Goal: Task Accomplishment & Management: Complete application form

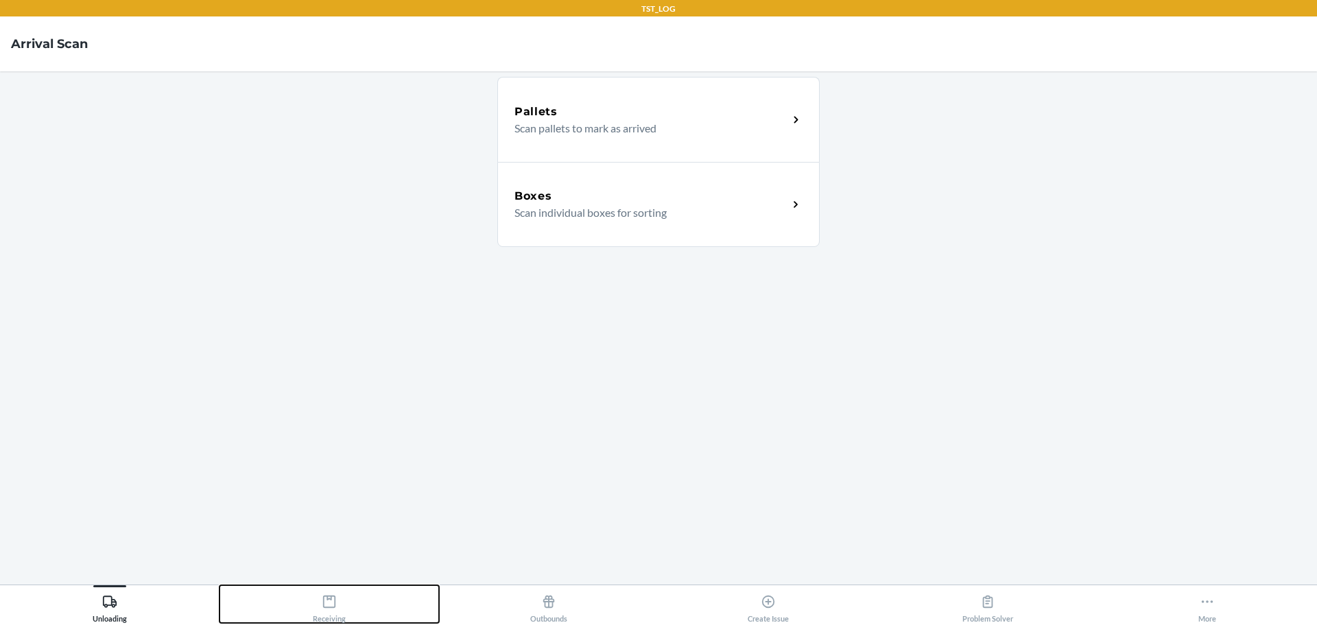
click at [338, 607] on div "Receiving" at bounding box center [329, 606] width 33 height 34
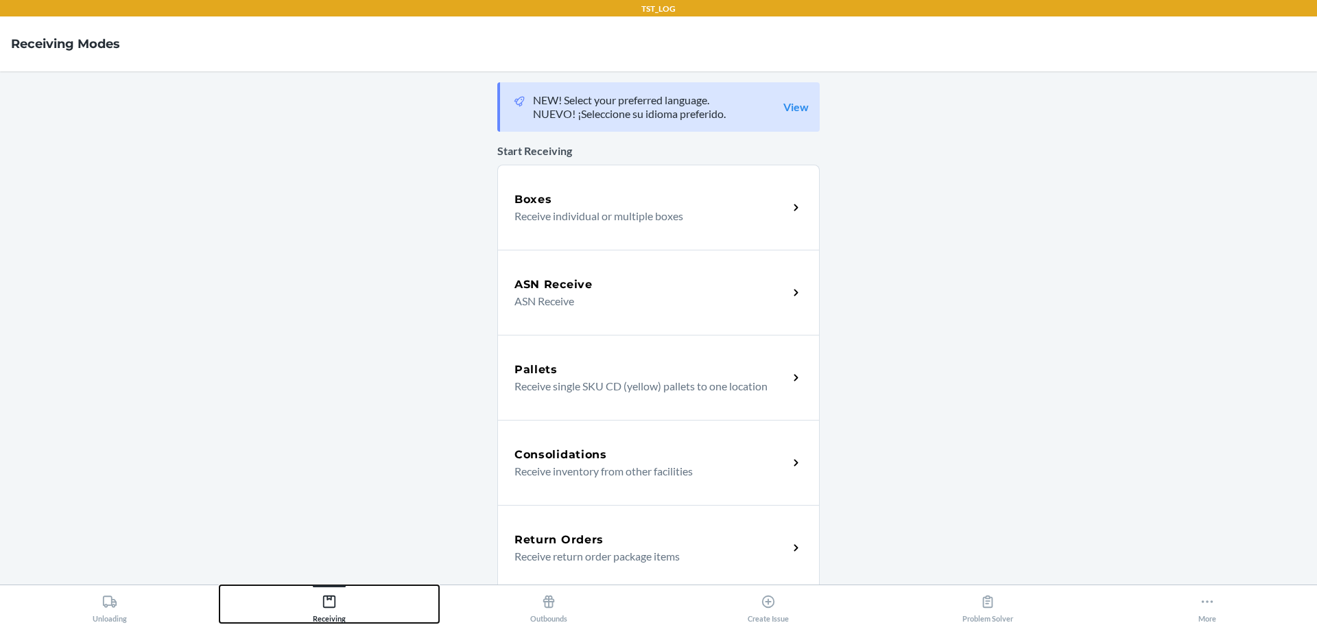
click at [329, 604] on icon at bounding box center [329, 601] width 15 height 15
click at [618, 287] on div "ASN Receive" at bounding box center [652, 285] width 274 height 16
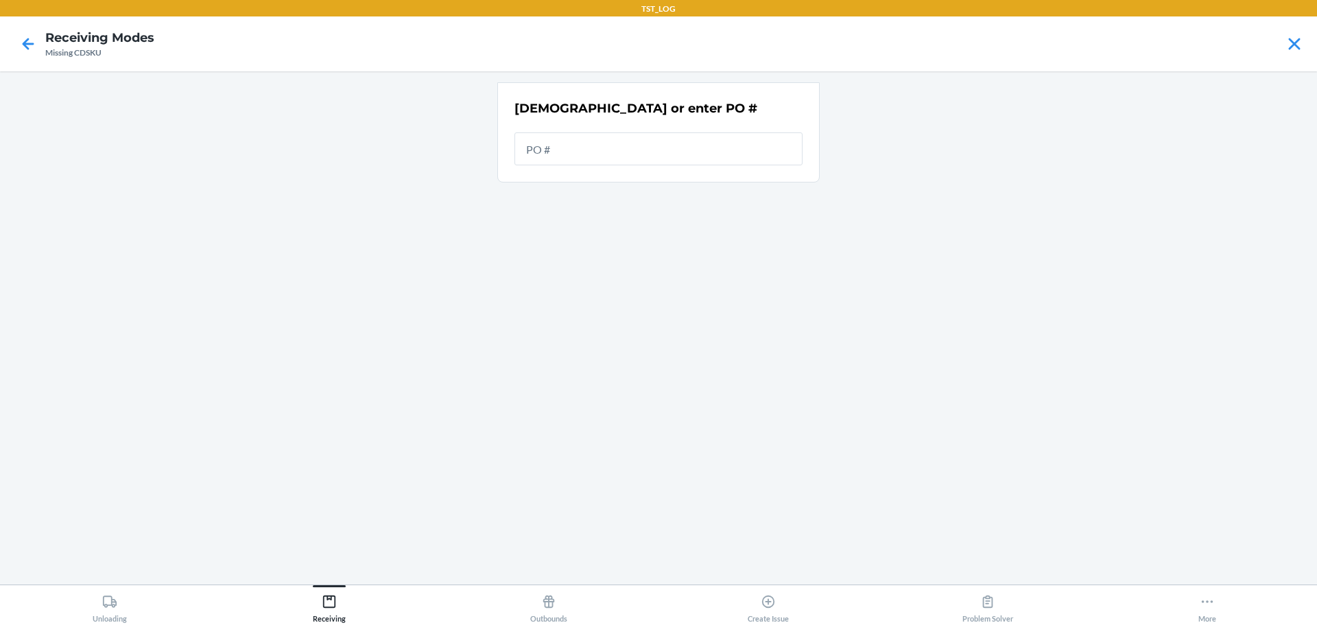
click at [621, 545] on div "Scan or enter PO #" at bounding box center [658, 327] width 322 height 491
click at [585, 148] on input "text" at bounding box center [659, 148] width 288 height 33
click at [28, 43] on icon at bounding box center [29, 44] width 12 height 12
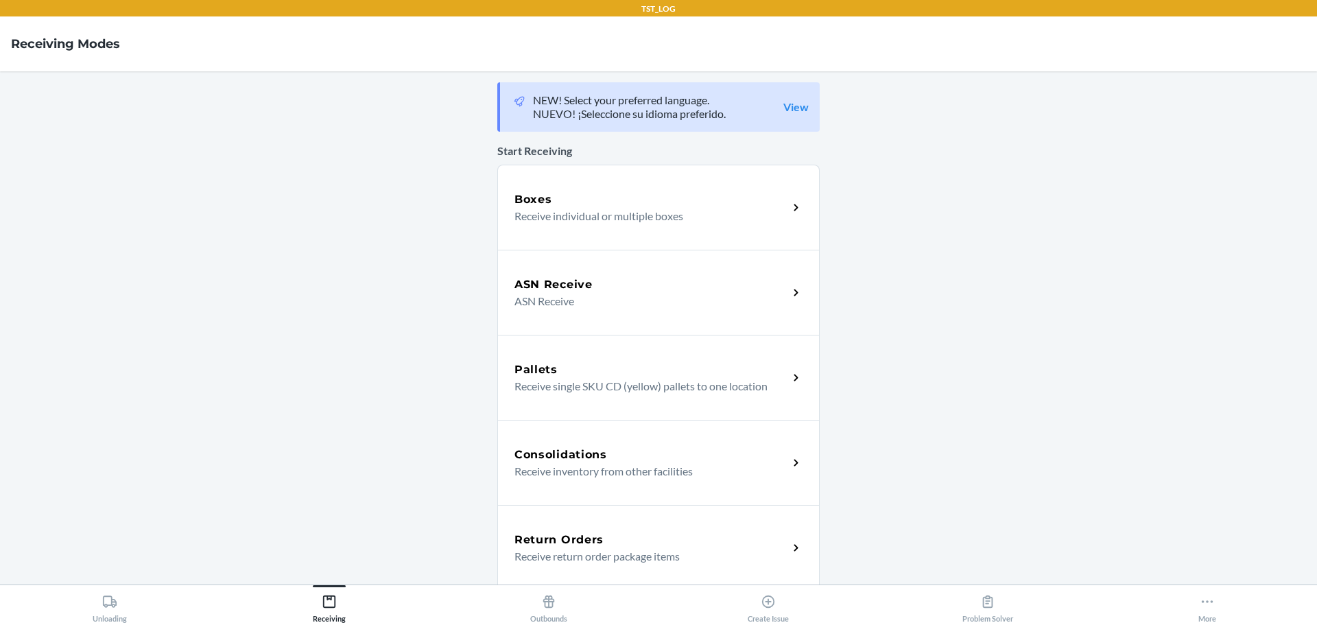
click at [635, 305] on p "ASN Receive" at bounding box center [646, 301] width 263 height 16
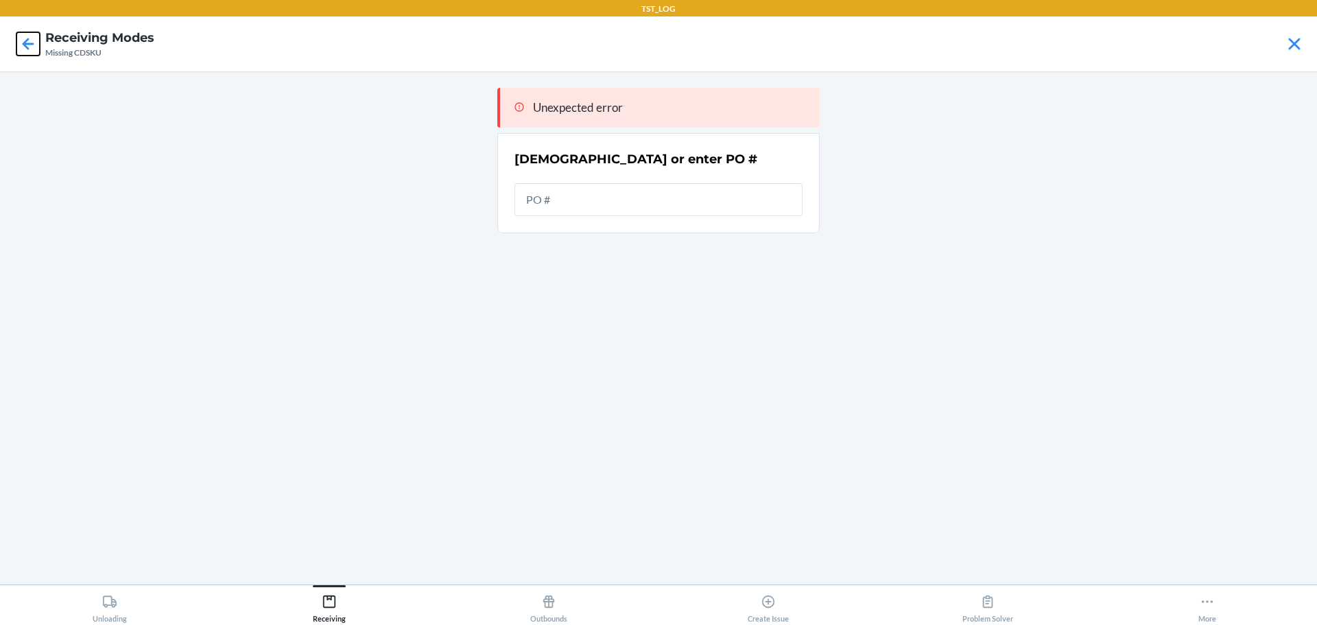
click at [31, 40] on icon at bounding box center [27, 43] width 23 height 23
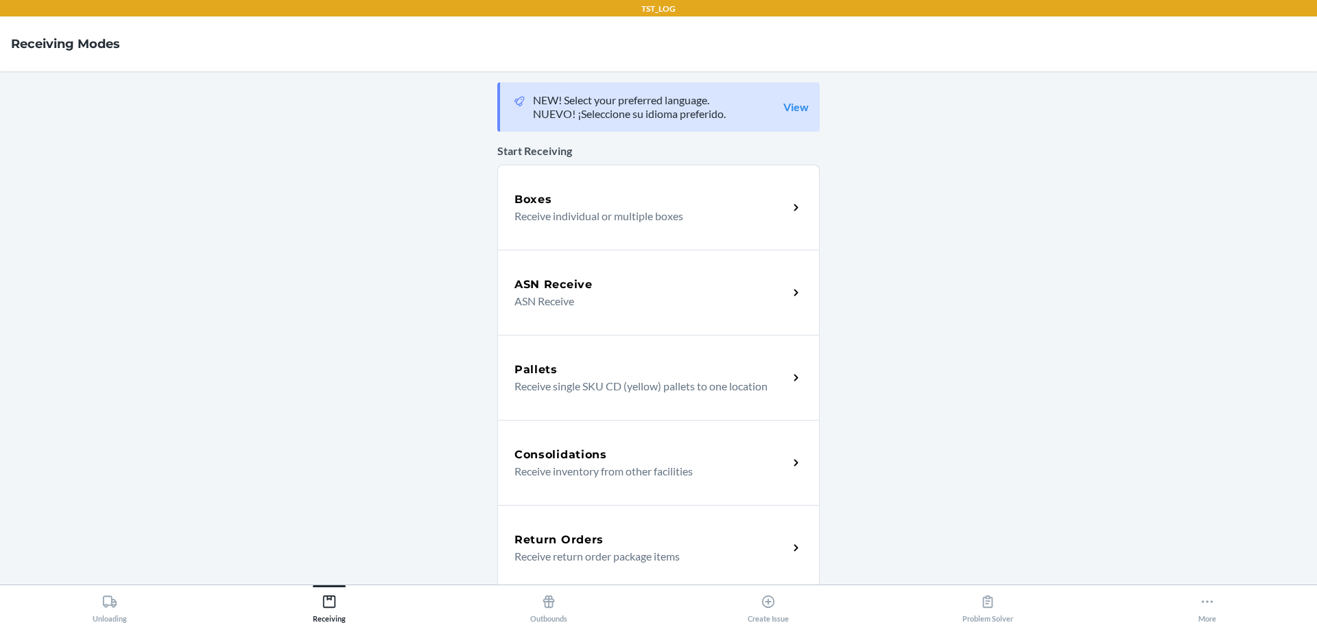
click at [31, 40] on h4 "Receiving Modes" at bounding box center [65, 44] width 109 height 18
click at [1210, 596] on icon at bounding box center [1207, 601] width 15 height 15
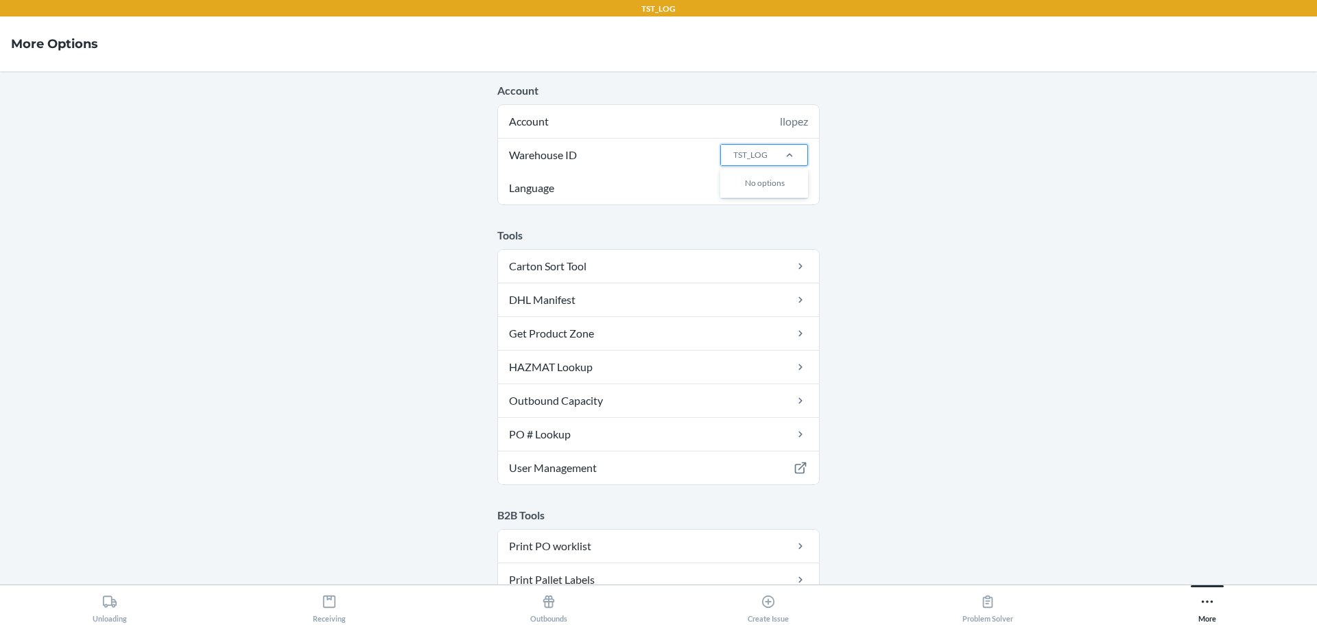
click at [763, 148] on div "TST_LOG" at bounding box center [746, 155] width 51 height 21
click at [733, 149] on input "Warehouse ID 0 results available. Use Up and Down to choose options, press Ente…" at bounding box center [732, 155] width 1 height 12
click at [772, 154] on div at bounding box center [790, 155] width 36 height 14
click at [733, 154] on input "Warehouse ID 0 results available. Use Up and Down to choose options, press Ente…" at bounding box center [732, 155] width 1 height 12
click at [772, 154] on div at bounding box center [790, 155] width 36 height 14
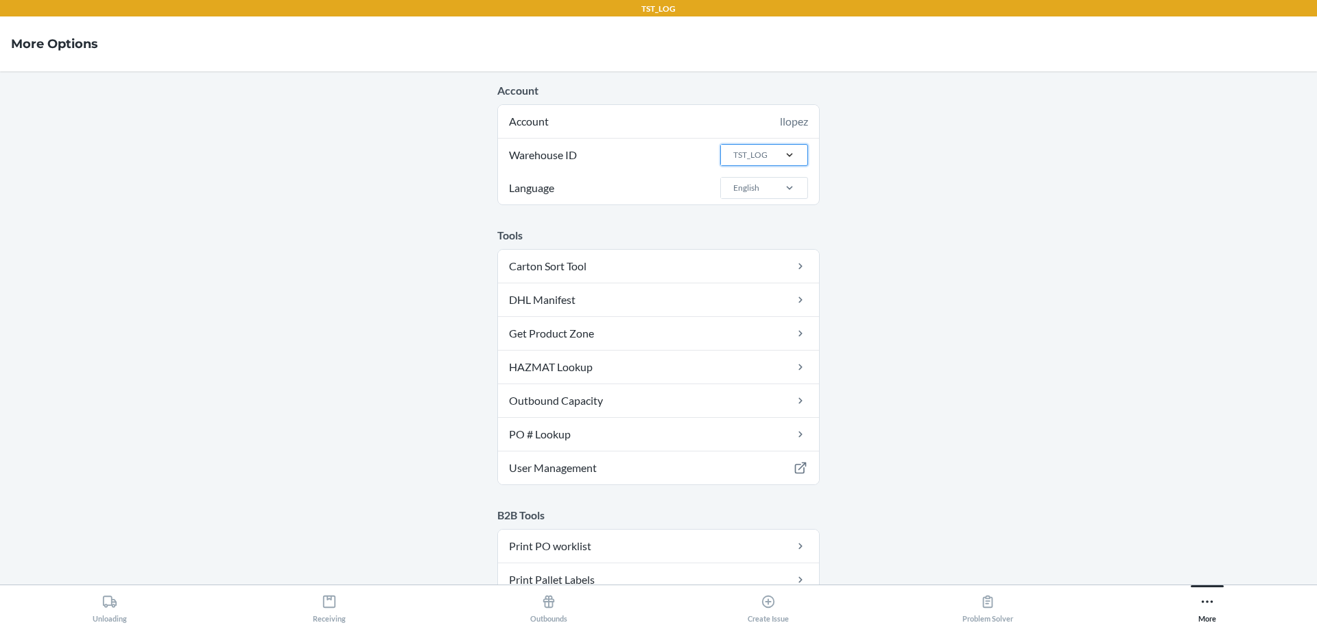
click at [733, 154] on input "Warehouse ID 0 results available. Select is focused ,type to refine list, press…" at bounding box center [732, 155] width 1 height 12
click at [772, 154] on div at bounding box center [790, 155] width 36 height 14
click at [733, 154] on input "Warehouse ID 0 results available. Use Up and Down to choose options, press Ente…" at bounding box center [732, 155] width 1 height 12
click at [772, 154] on div at bounding box center [790, 155] width 36 height 14
click at [733, 154] on input "Warehouse ID 0 results available. Use Up and Down to choose options, press Ente…" at bounding box center [732, 155] width 1 height 12
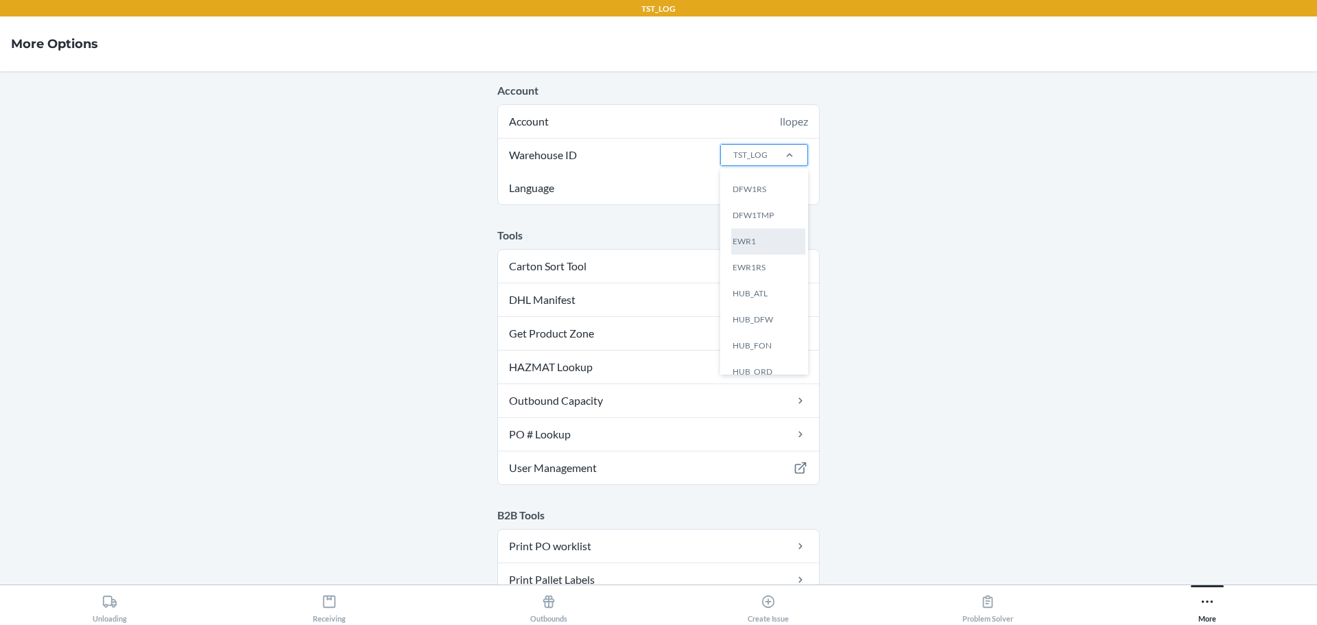
scroll to position [69, 0]
click at [748, 228] on div "EWR1" at bounding box center [768, 220] width 74 height 26
click at [733, 161] on input "Warehouse ID option EWR1 focused, 5 of 25. 25 results available. Use Up and Dow…" at bounding box center [732, 155] width 1 height 12
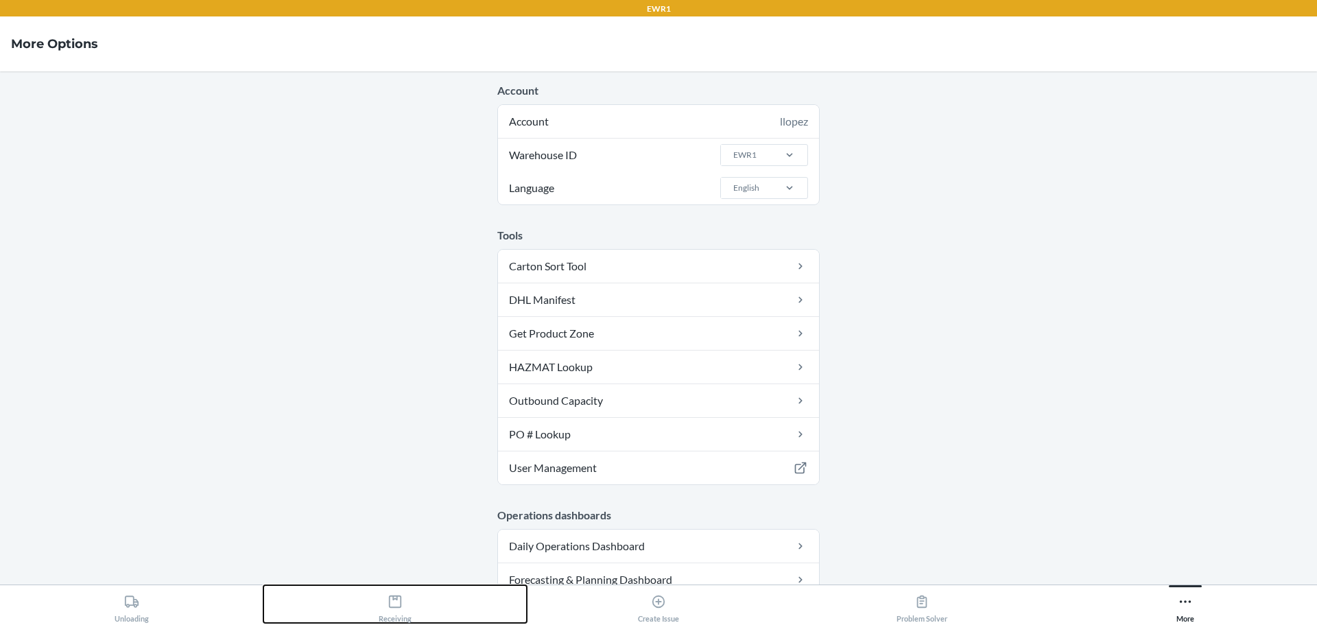
click at [391, 595] on icon at bounding box center [395, 601] width 15 height 15
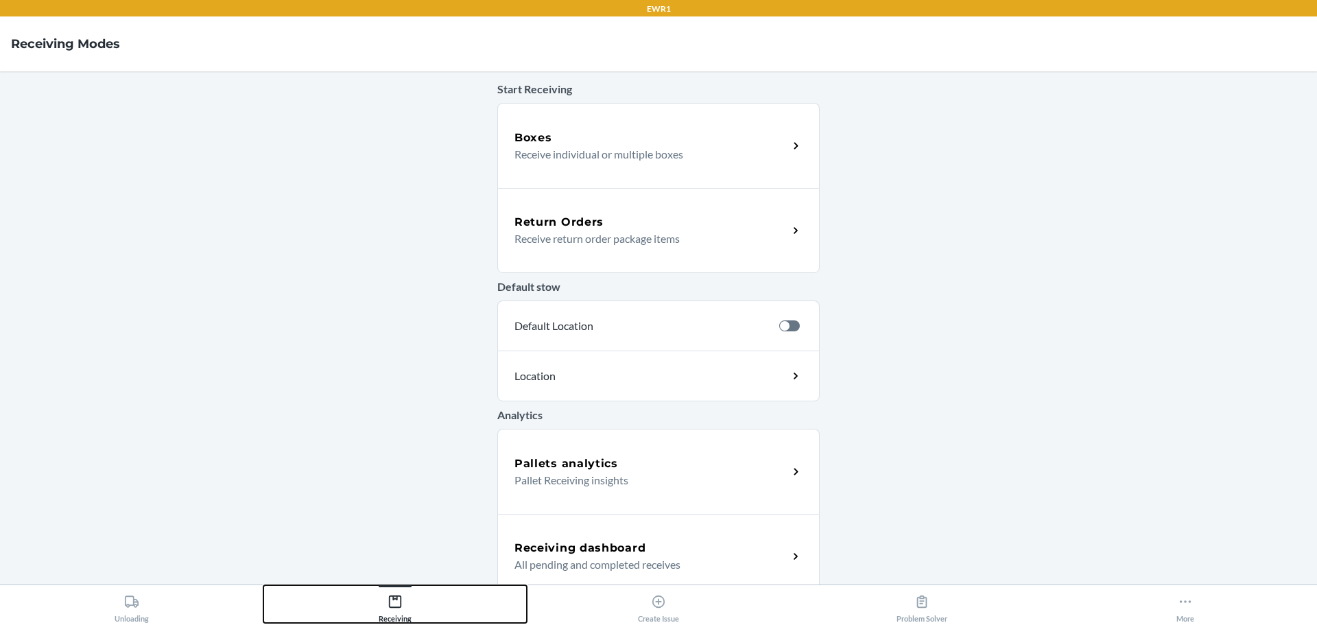
scroll to position [76, 0]
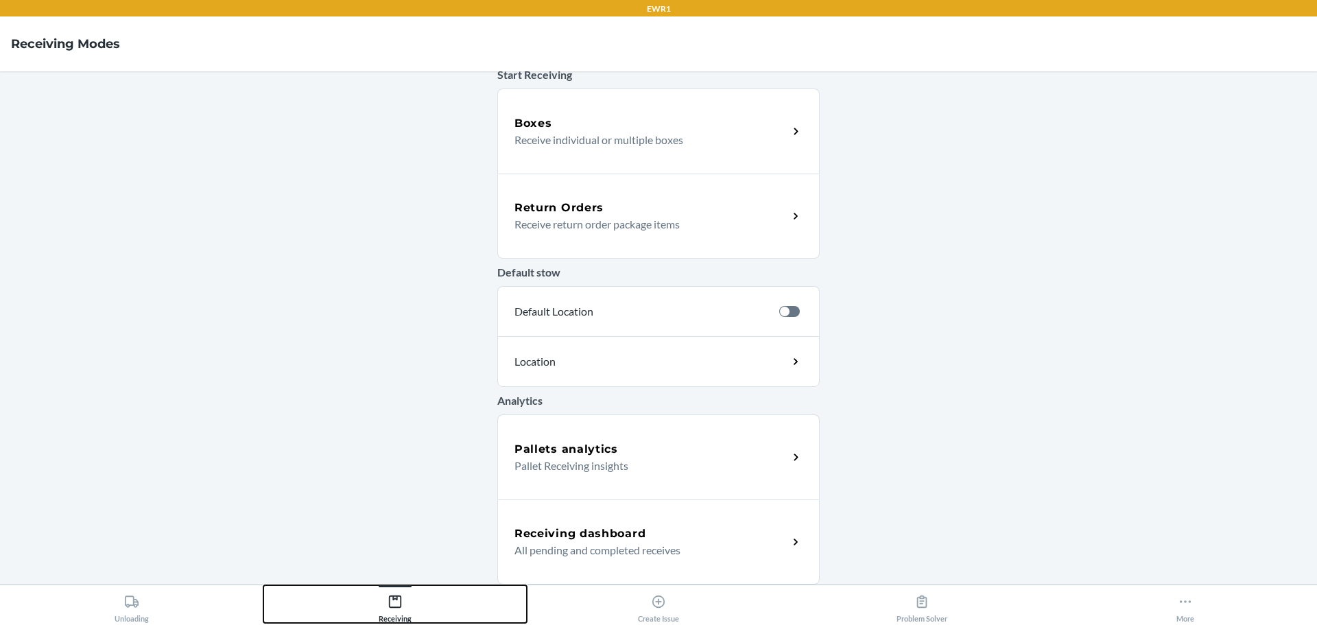
click at [401, 603] on icon at bounding box center [395, 602] width 12 height 12
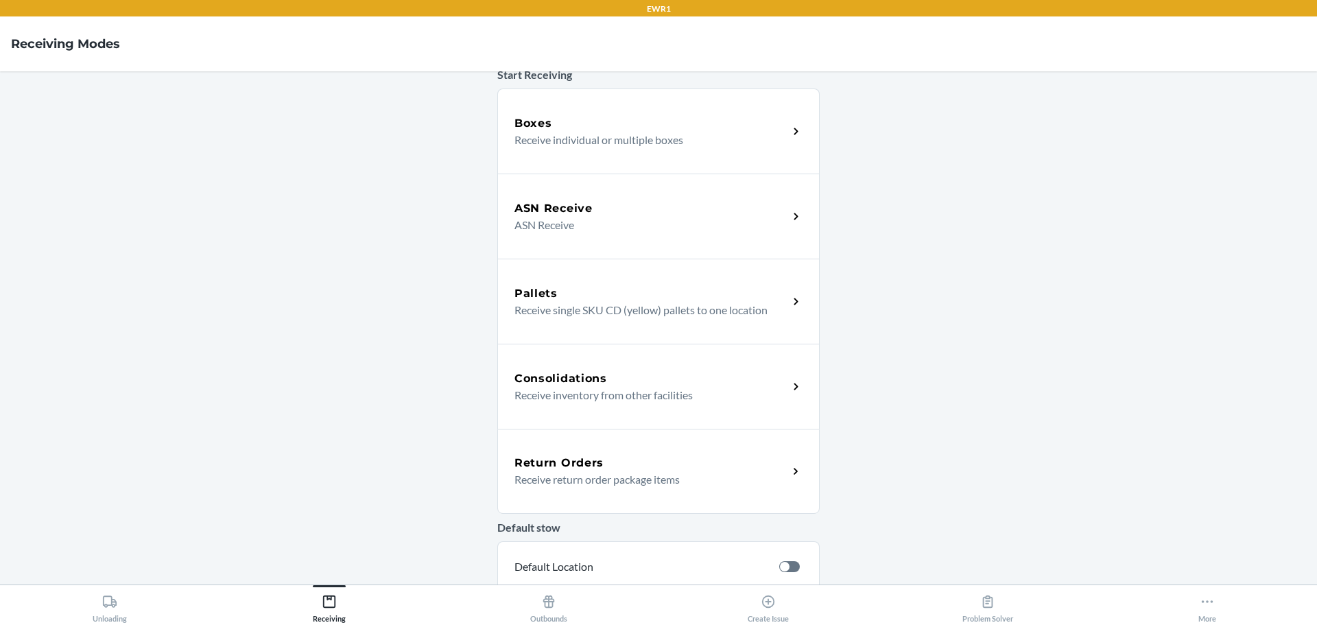
click at [585, 217] on p "ASN Receive" at bounding box center [646, 225] width 263 height 16
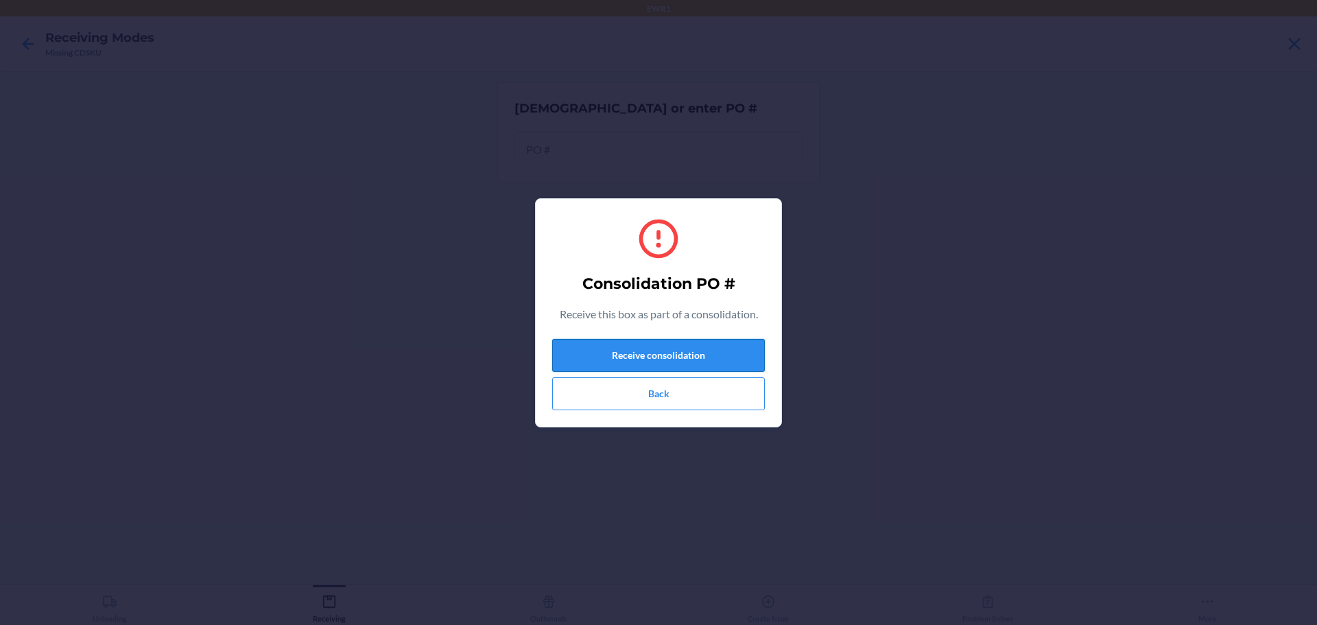
click at [686, 362] on button "Receive consolidation" at bounding box center [658, 355] width 213 height 33
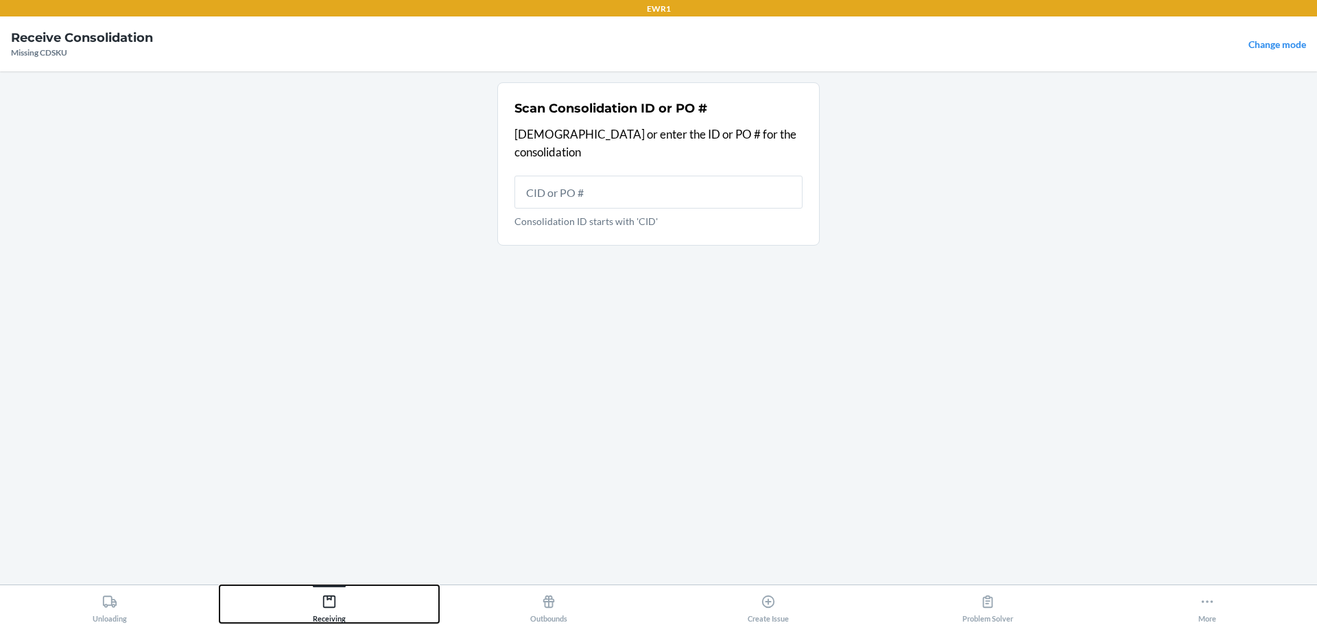
click at [333, 592] on div "Receiving" at bounding box center [329, 606] width 33 height 34
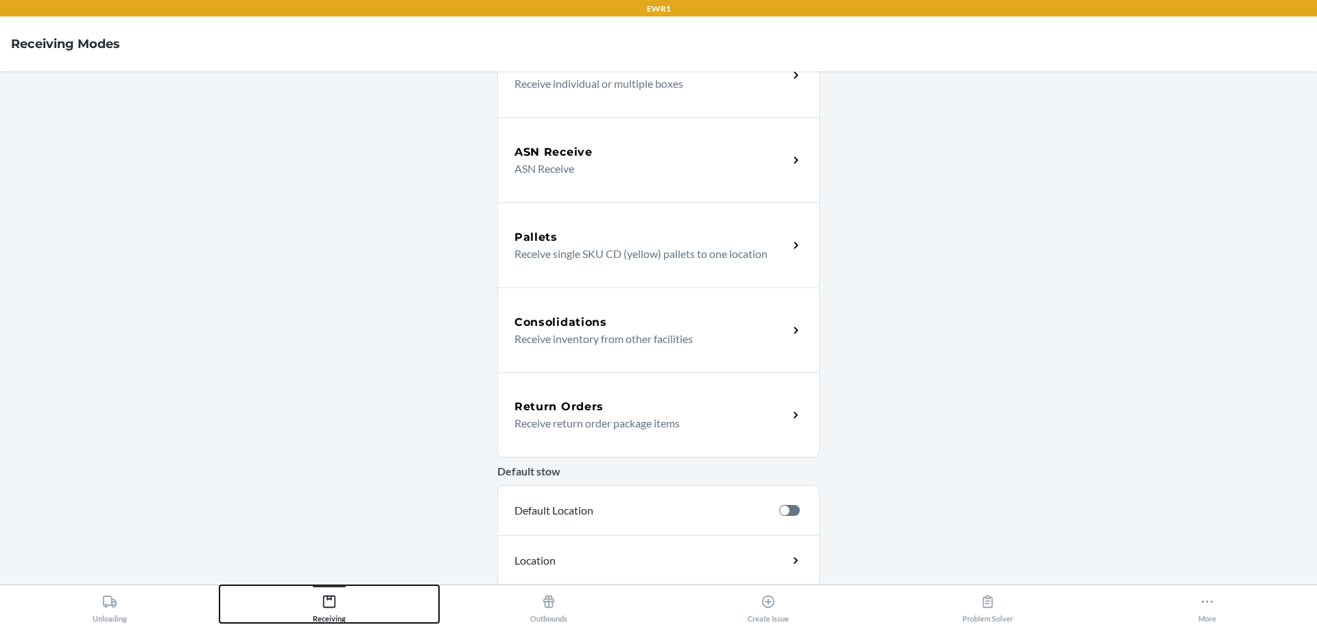
scroll to position [137, 0]
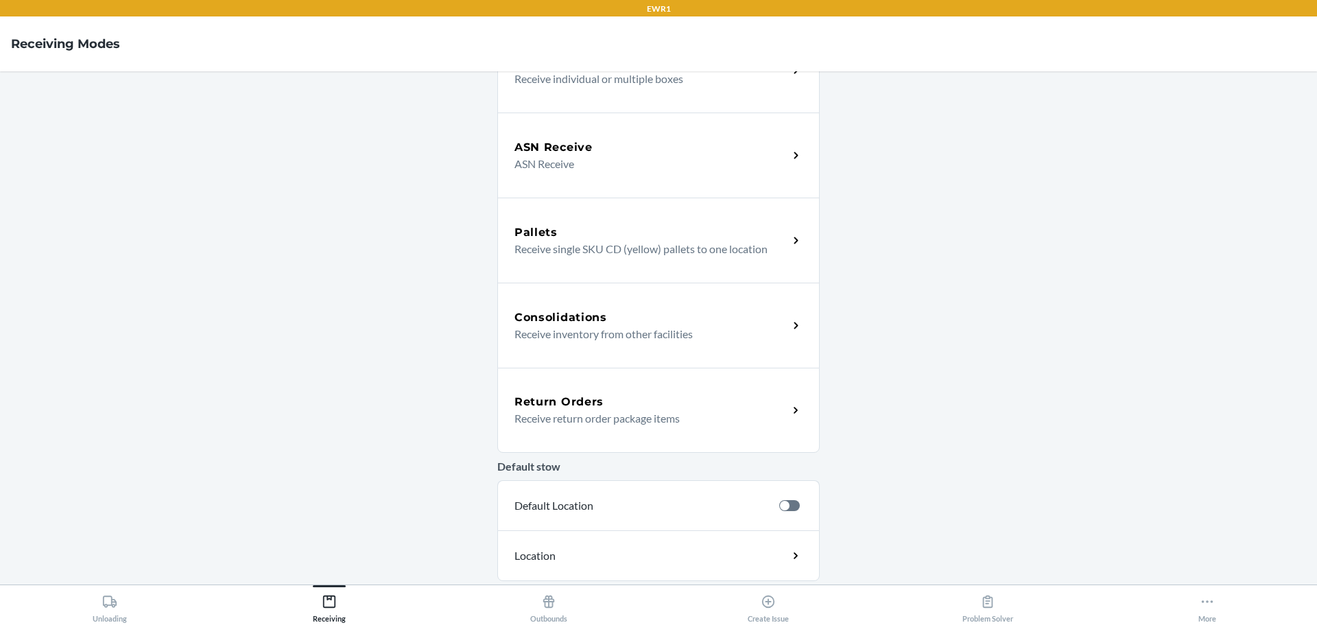
click at [598, 329] on p "Receive inventory from other facilities" at bounding box center [646, 334] width 263 height 16
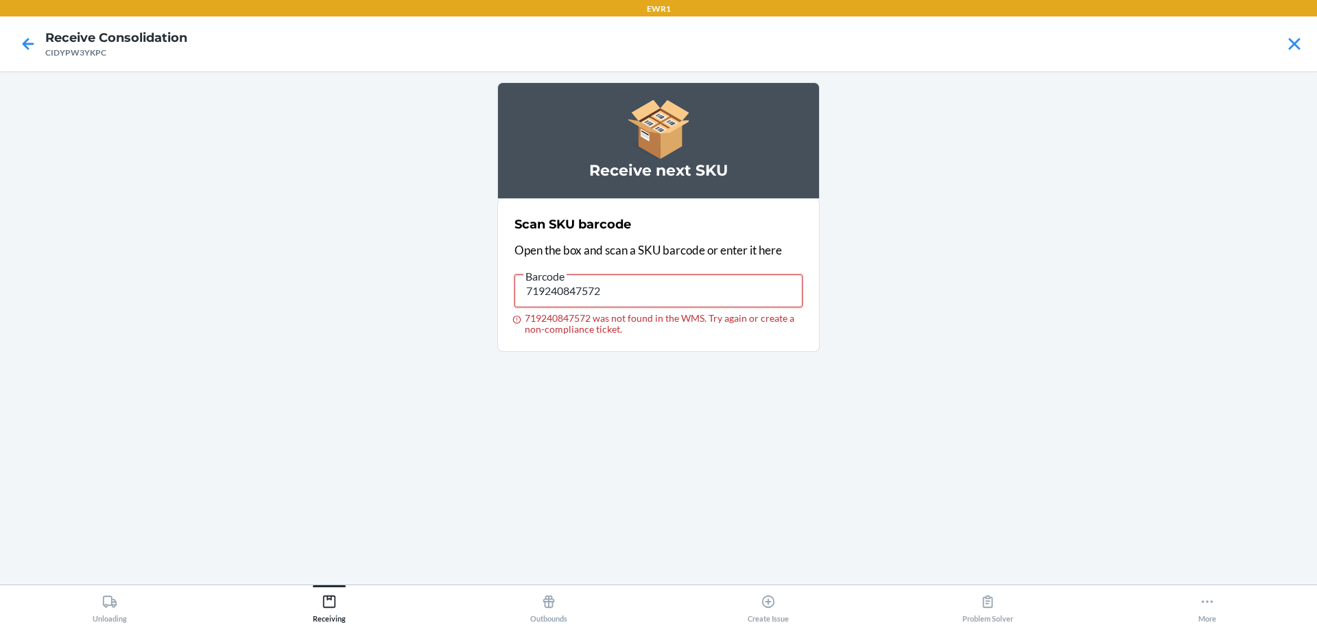
drag, startPoint x: 616, startPoint y: 299, endPoint x: 501, endPoint y: 290, distance: 115.6
click at [501, 290] on section "Scan SKU barcode Open the box and scan a SKU barcode or enter it here Barcode 7…" at bounding box center [658, 275] width 322 height 153
type input "091307435152"
drag, startPoint x: 617, startPoint y: 252, endPoint x: 629, endPoint y: 303, distance: 52.8
click at [629, 303] on div "Scan SKU barcode Open the box and scan a SKU barcode or enter it here Barcode 0…" at bounding box center [659, 275] width 288 height 128
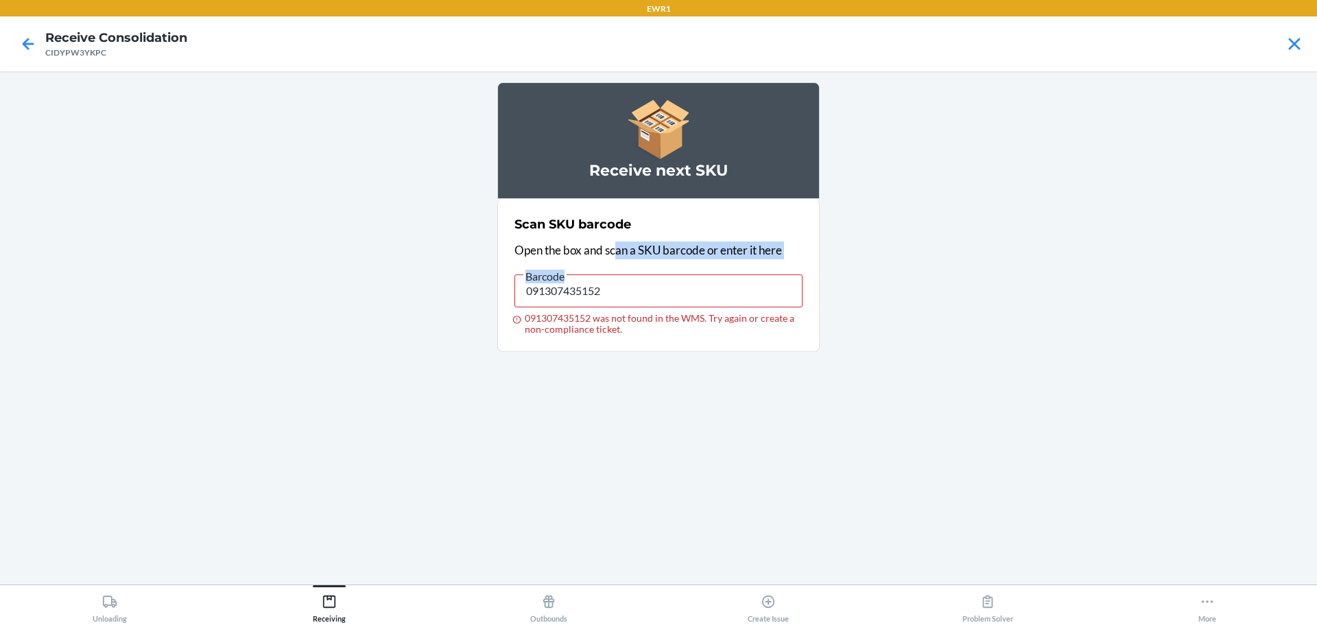
click at [613, 272] on div "Barcode" at bounding box center [659, 271] width 288 height 7
click at [613, 274] on input "091307435152" at bounding box center [659, 290] width 288 height 33
click at [620, 286] on input "091307435152" at bounding box center [659, 290] width 288 height 33
click at [624, 296] on input "719240847572" at bounding box center [659, 290] width 288 height 33
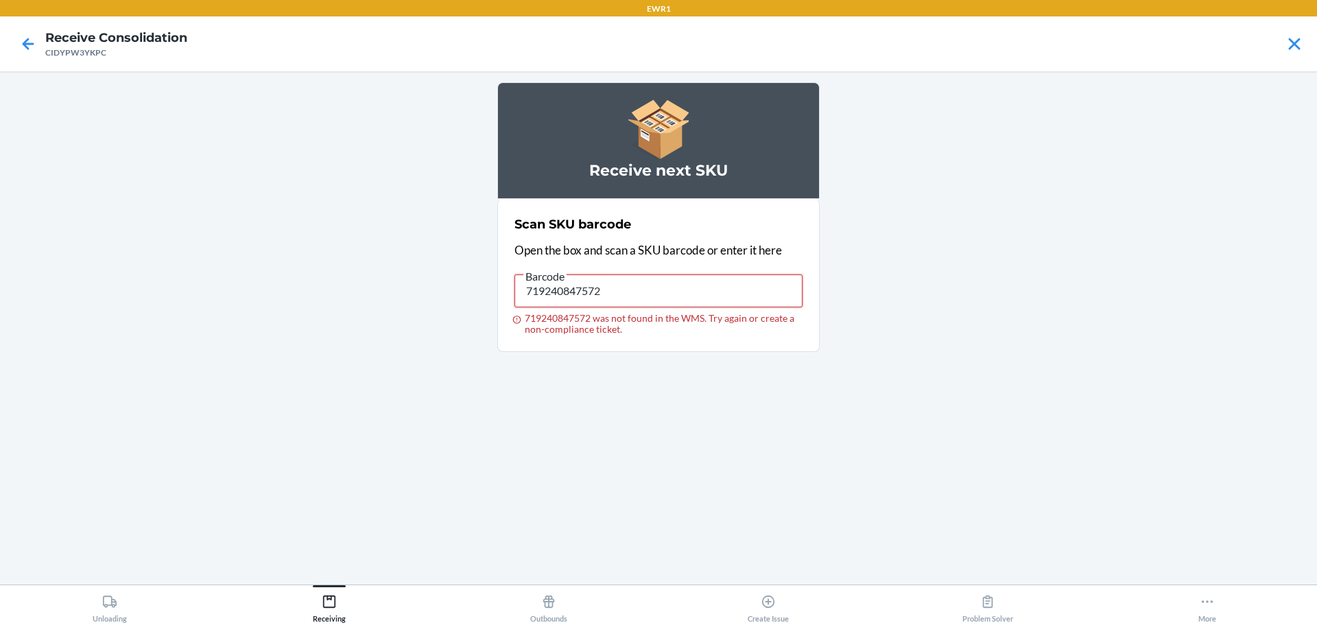
click at [624, 296] on input "719240847572" at bounding box center [659, 290] width 288 height 33
click at [604, 288] on input "719240847572" at bounding box center [659, 290] width 288 height 33
type input "013283796539"
click at [612, 294] on input "013283796539" at bounding box center [659, 290] width 288 height 33
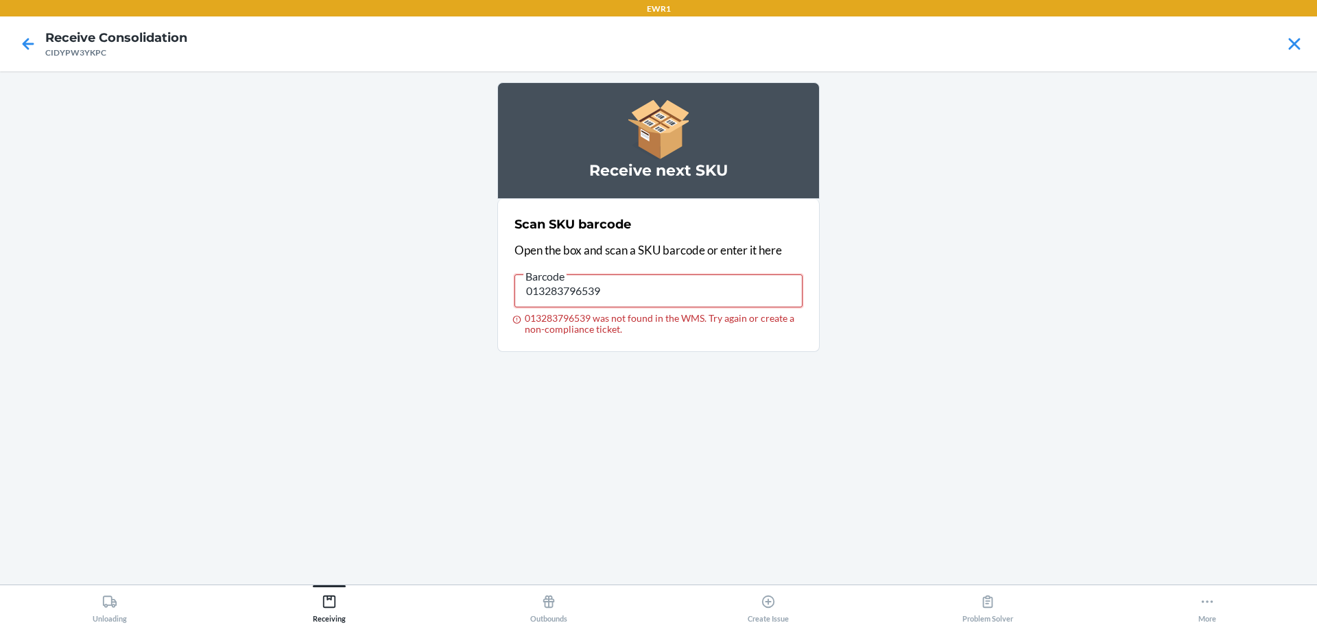
click at [612, 294] on input "013283796539" at bounding box center [659, 290] width 288 height 33
click at [624, 283] on input "013283796539" at bounding box center [659, 290] width 288 height 33
click at [625, 283] on input "013283796539" at bounding box center [659, 290] width 288 height 33
click at [611, 293] on input "013283796539" at bounding box center [659, 290] width 288 height 33
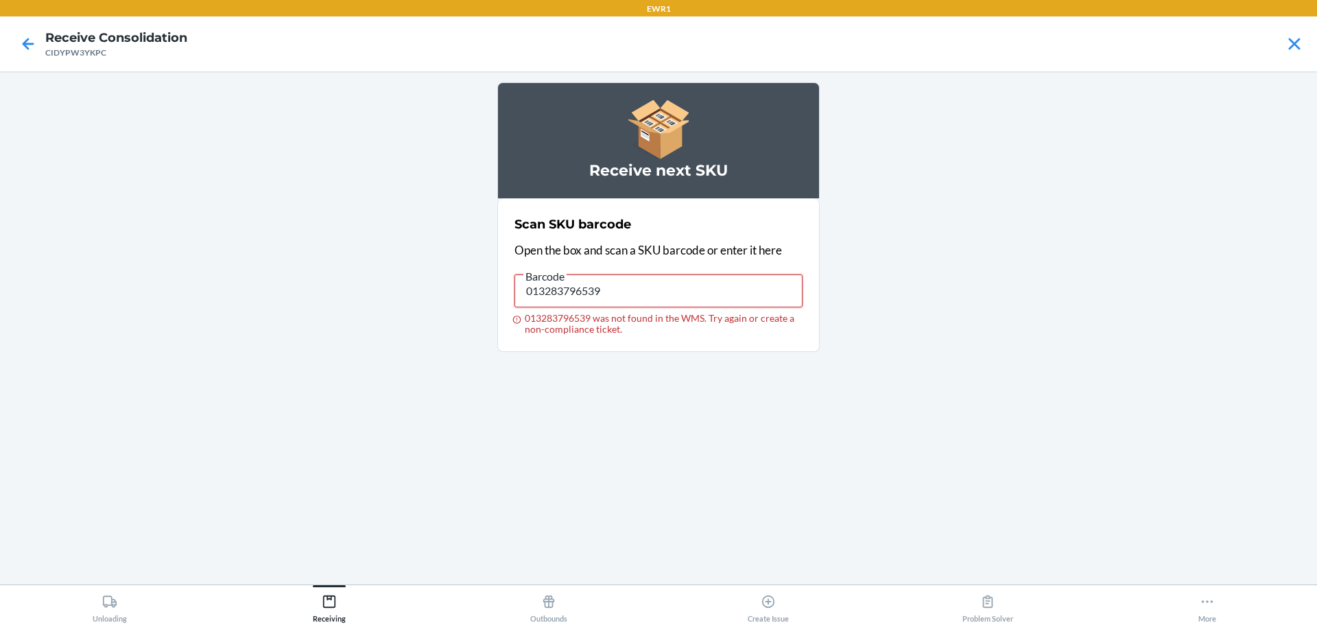
click at [656, 292] on input "013283796539" at bounding box center [659, 290] width 288 height 33
click at [623, 294] on input "748137000158" at bounding box center [659, 290] width 288 height 33
type input "013283768666"
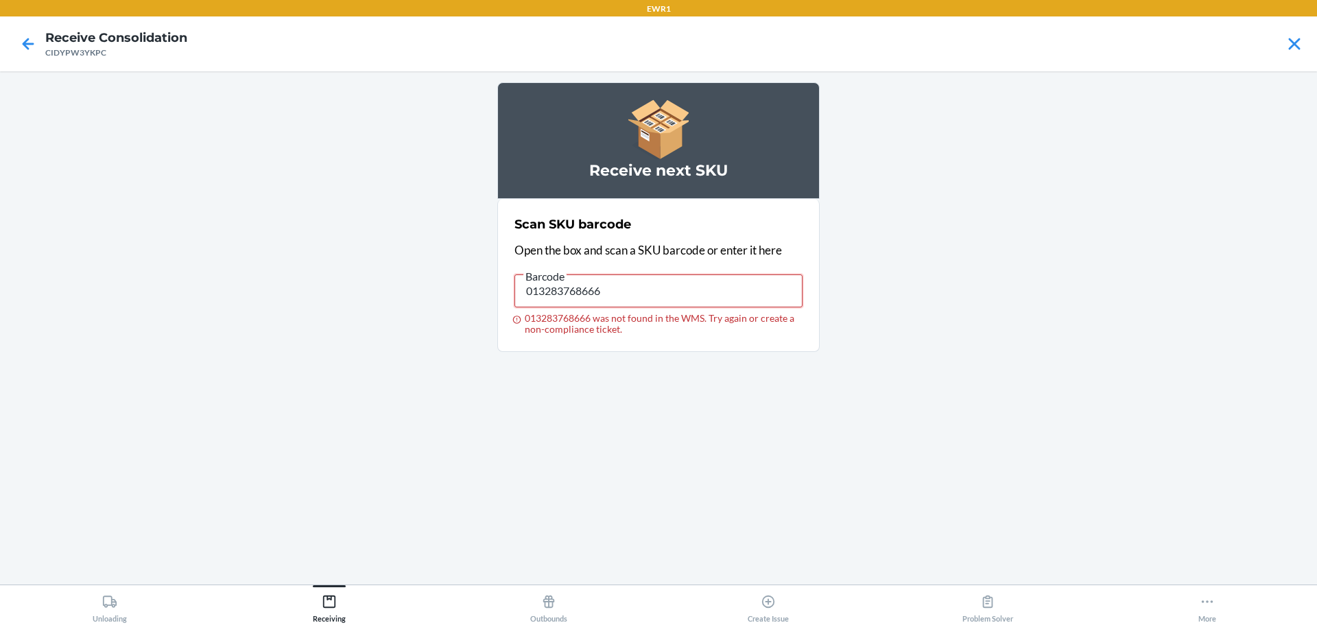
click at [664, 281] on input "013283768666" at bounding box center [659, 290] width 288 height 33
click at [664, 281] on input "748137000196" at bounding box center [659, 290] width 288 height 33
click at [623, 290] on input "748137000196" at bounding box center [659, 290] width 288 height 33
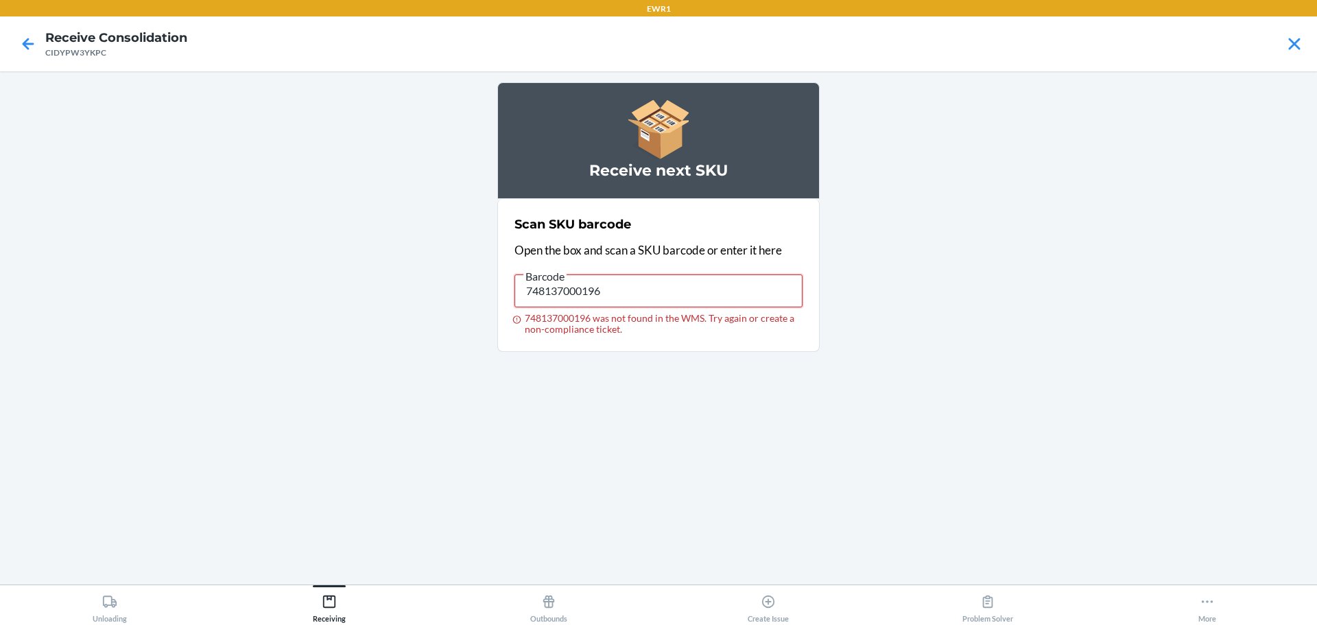
click at [623, 290] on input "748137000196" at bounding box center [659, 290] width 288 height 33
type input "748137000196"
click at [768, 607] on icon at bounding box center [768, 601] width 15 height 15
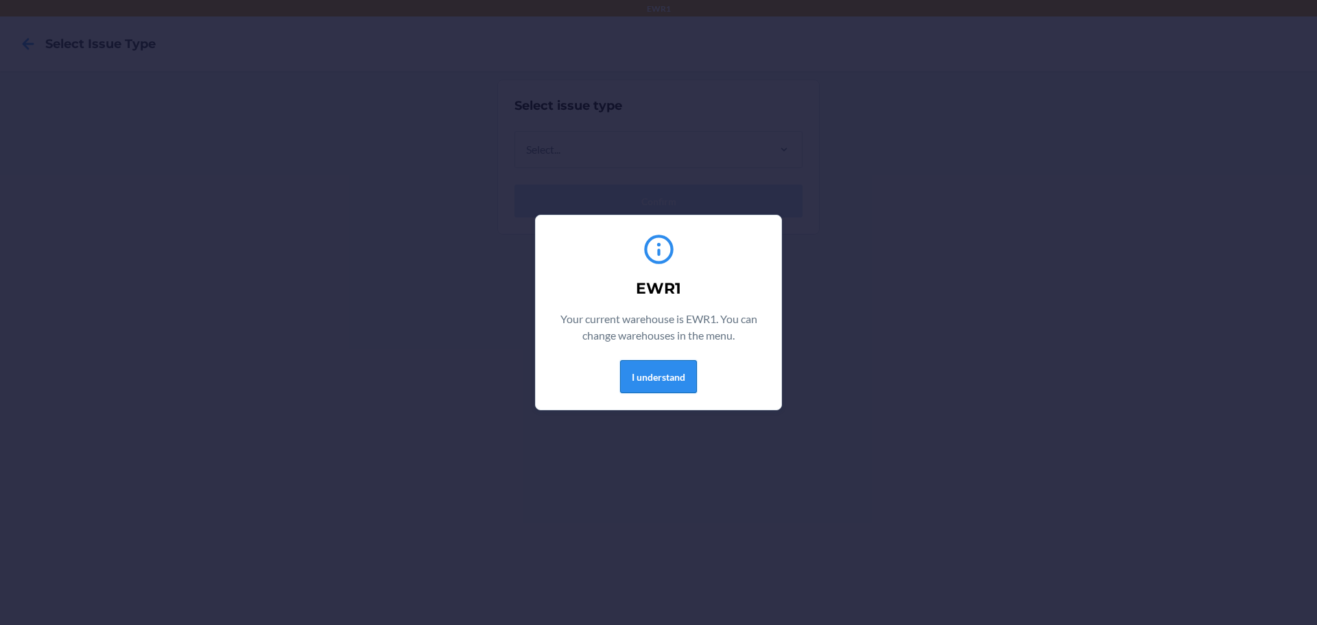
click at [687, 377] on button "I understand" at bounding box center [658, 376] width 77 height 33
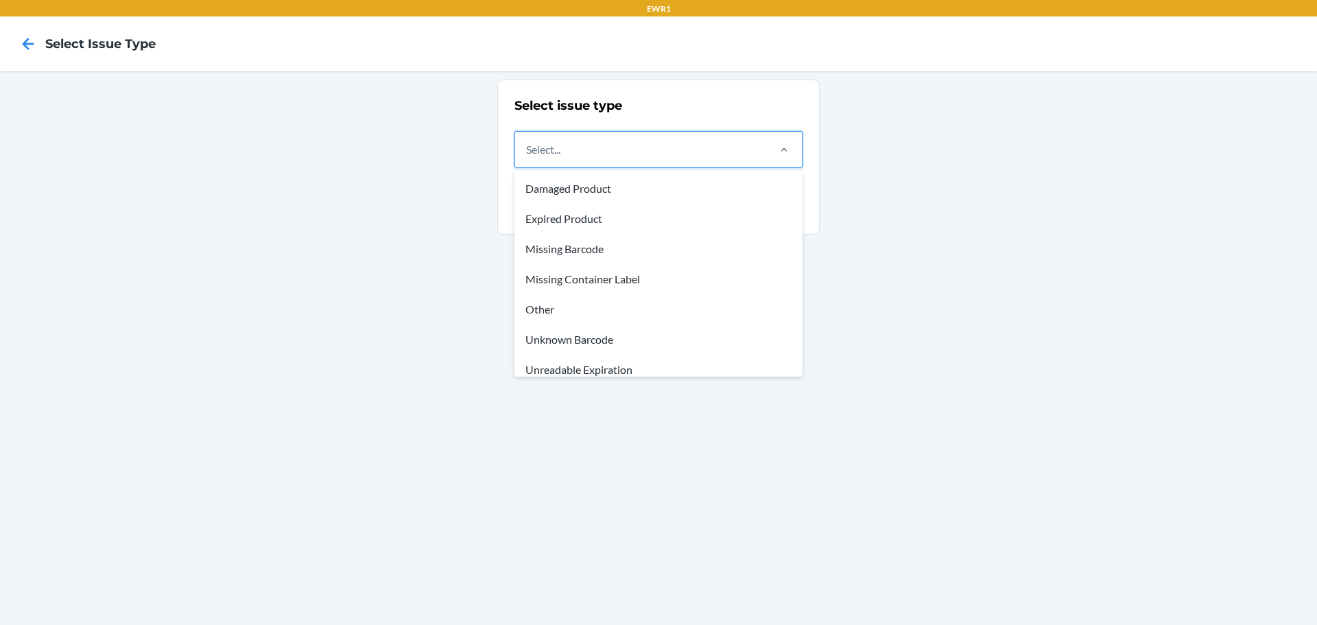
click at [636, 150] on div "Select..." at bounding box center [640, 150] width 251 height 36
click at [528, 150] on input "option Damaged Product focused, 1 of 8. 8 results available. Use Up and Down to…" at bounding box center [526, 149] width 1 height 16
click at [611, 275] on div "Missing Container Label" at bounding box center [658, 279] width 283 height 30
click at [528, 158] on input "option Missing Container Label focused, 4 of 8. 8 results available. Use Up and…" at bounding box center [526, 149] width 1 height 16
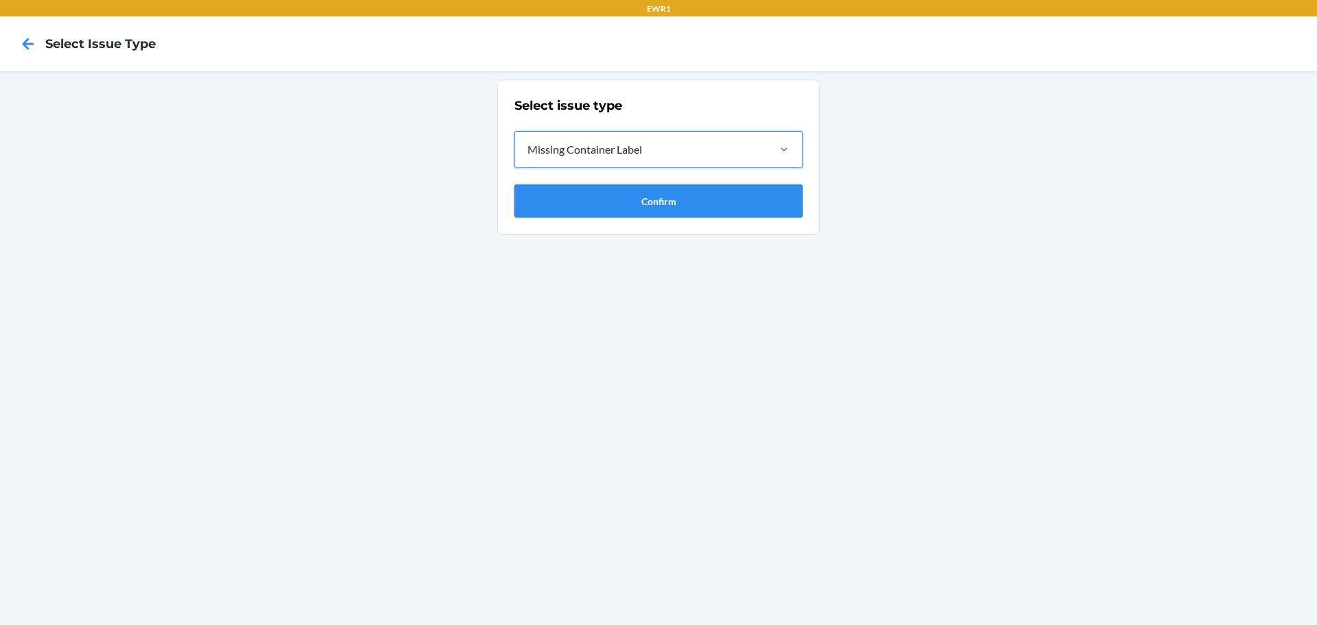
click at [659, 204] on button "Confirm" at bounding box center [659, 201] width 288 height 33
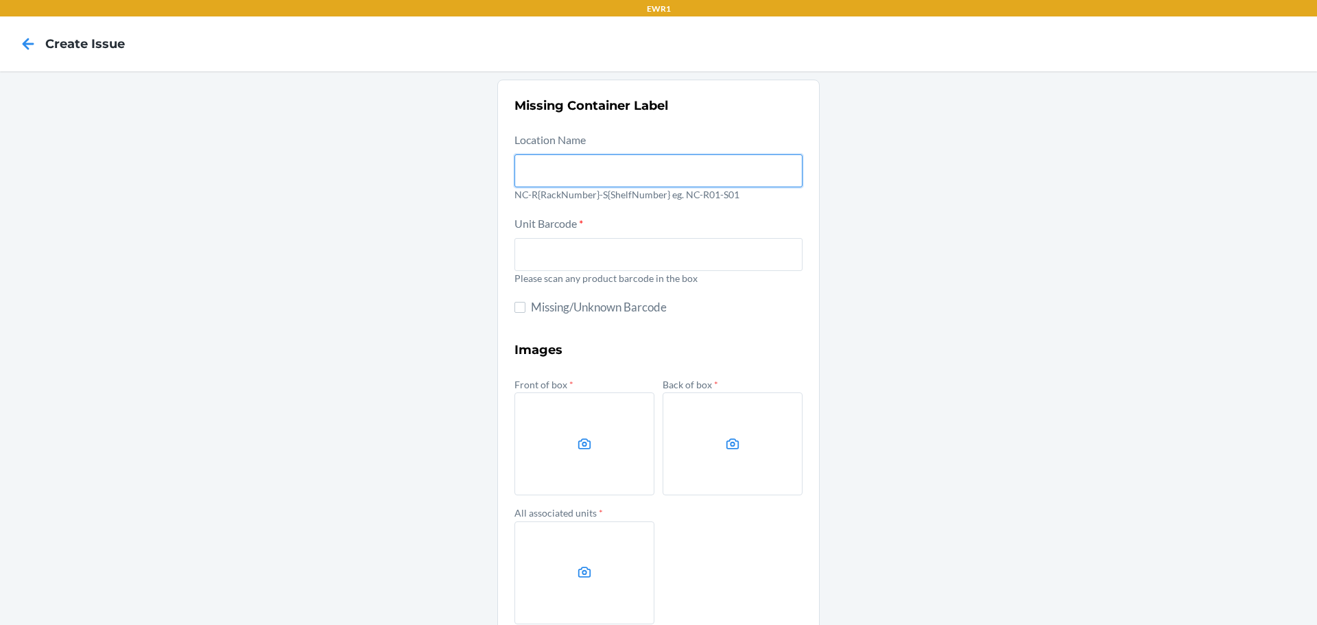
click at [639, 171] on input "text" at bounding box center [659, 170] width 288 height 33
type input "n"
type input "NC-RO1-SO1"
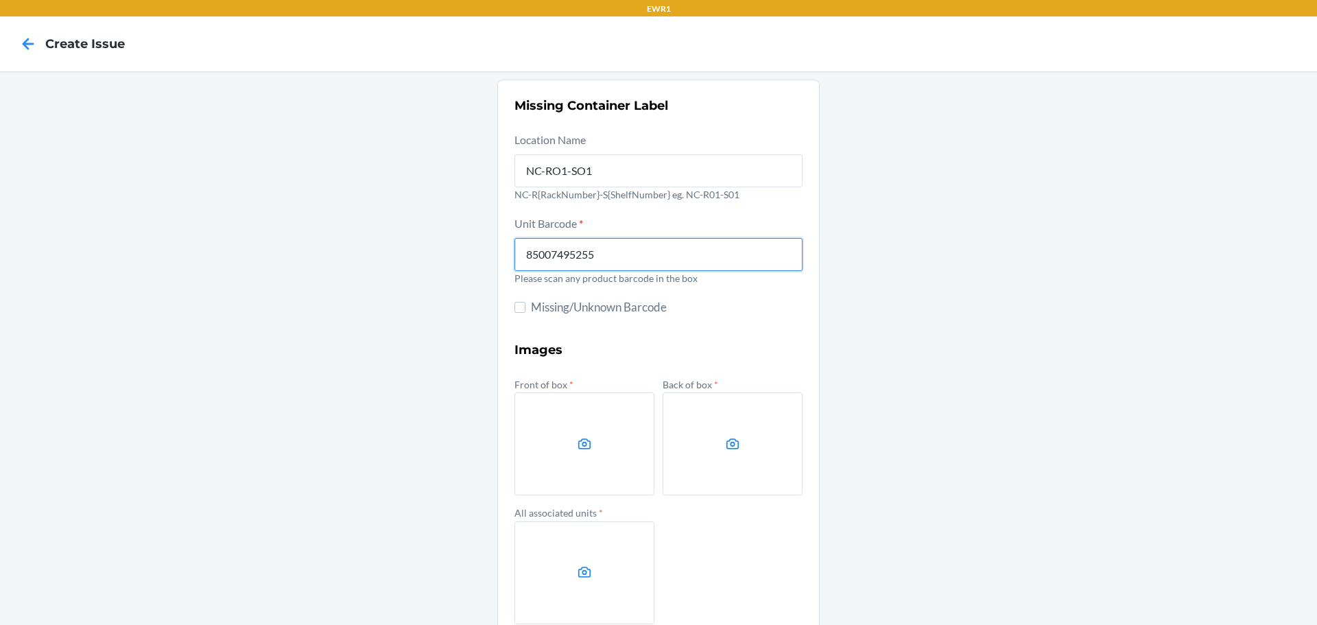
type input "850074952558"
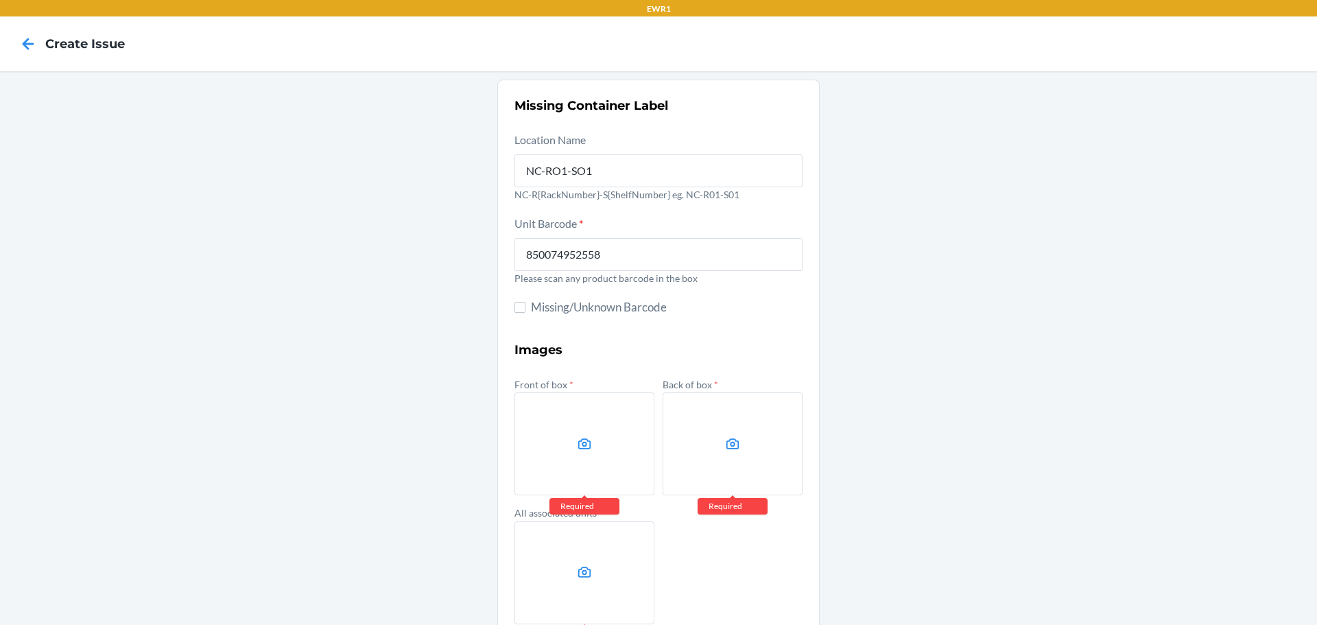
click at [567, 420] on label at bounding box center [585, 443] width 140 height 103
click at [0, 0] on input "file" at bounding box center [0, 0] width 0 height 0
click at [1247, 403] on div "Missing Container Label Location Name NC-RO1-SO1 NC-R{RackNumber}-S{ShelfNumber…" at bounding box center [658, 385] width 1317 height 628
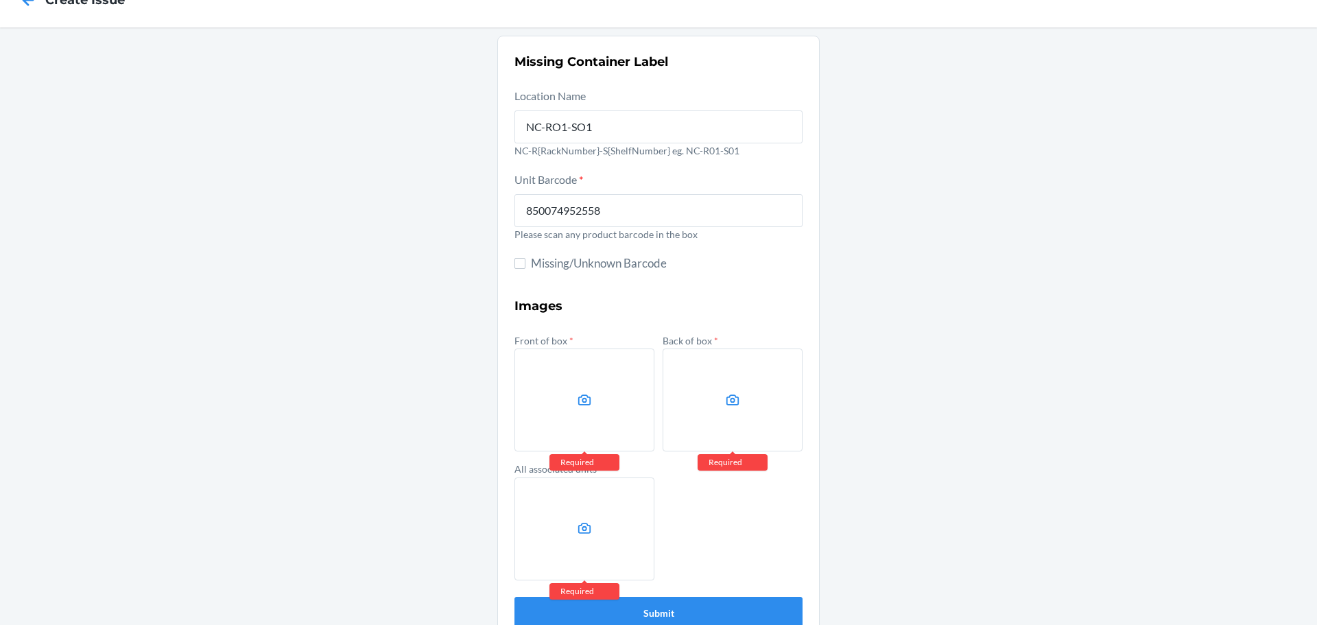
scroll to position [69, 0]
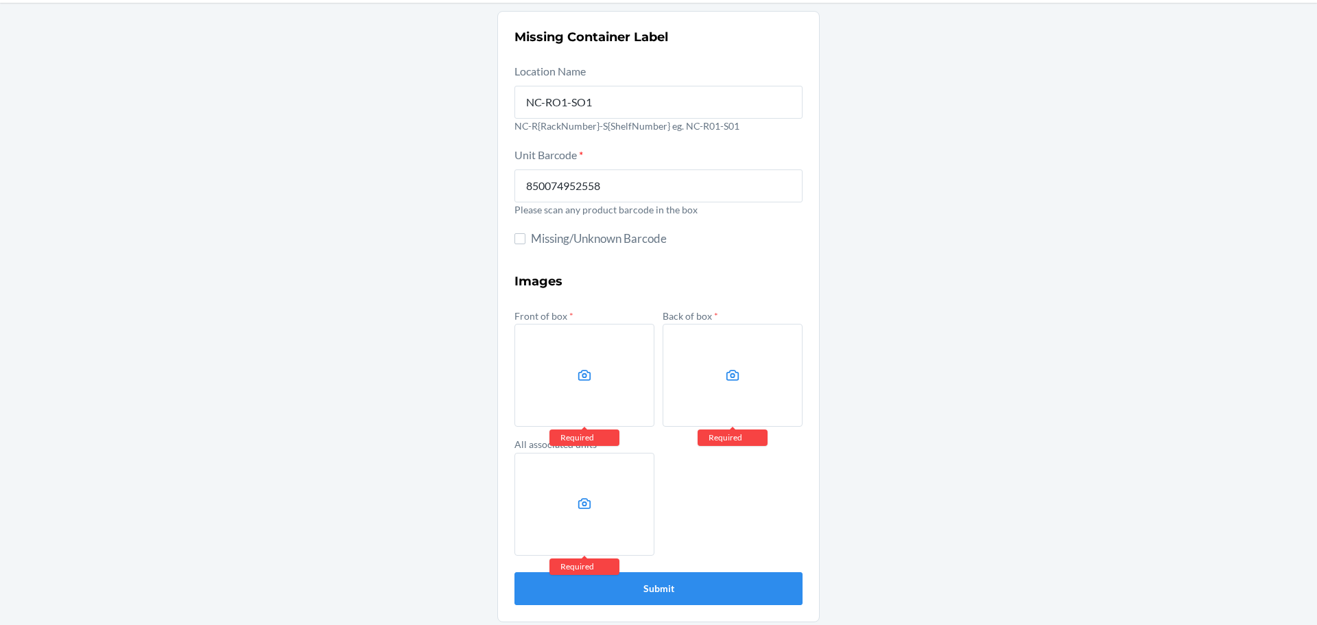
click at [730, 379] on icon at bounding box center [733, 376] width 16 height 16
click at [0, 0] on input "file" at bounding box center [0, 0] width 0 height 0
click at [593, 354] on label at bounding box center [585, 375] width 140 height 103
click at [0, 0] on input "file" at bounding box center [0, 0] width 0 height 0
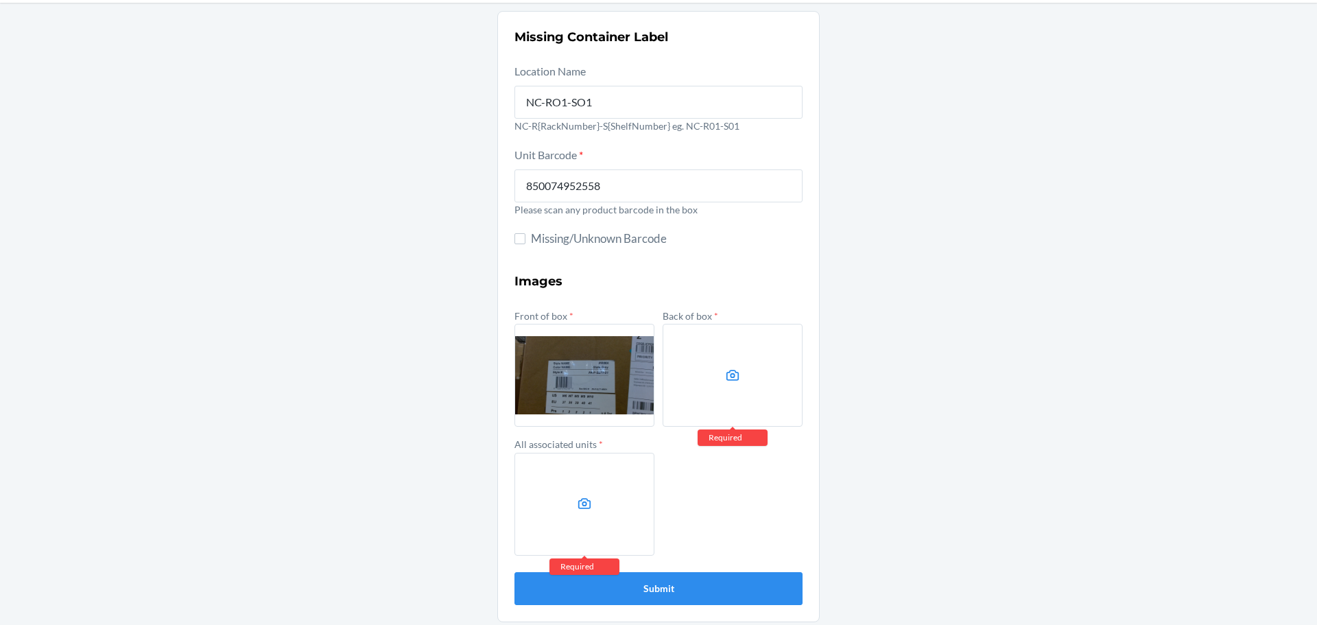
click at [738, 386] on label at bounding box center [733, 375] width 140 height 103
click at [0, 0] on input "file" at bounding box center [0, 0] width 0 height 0
click at [577, 508] on icon at bounding box center [585, 504] width 16 height 16
click at [0, 0] on input "file" at bounding box center [0, 0] width 0 height 0
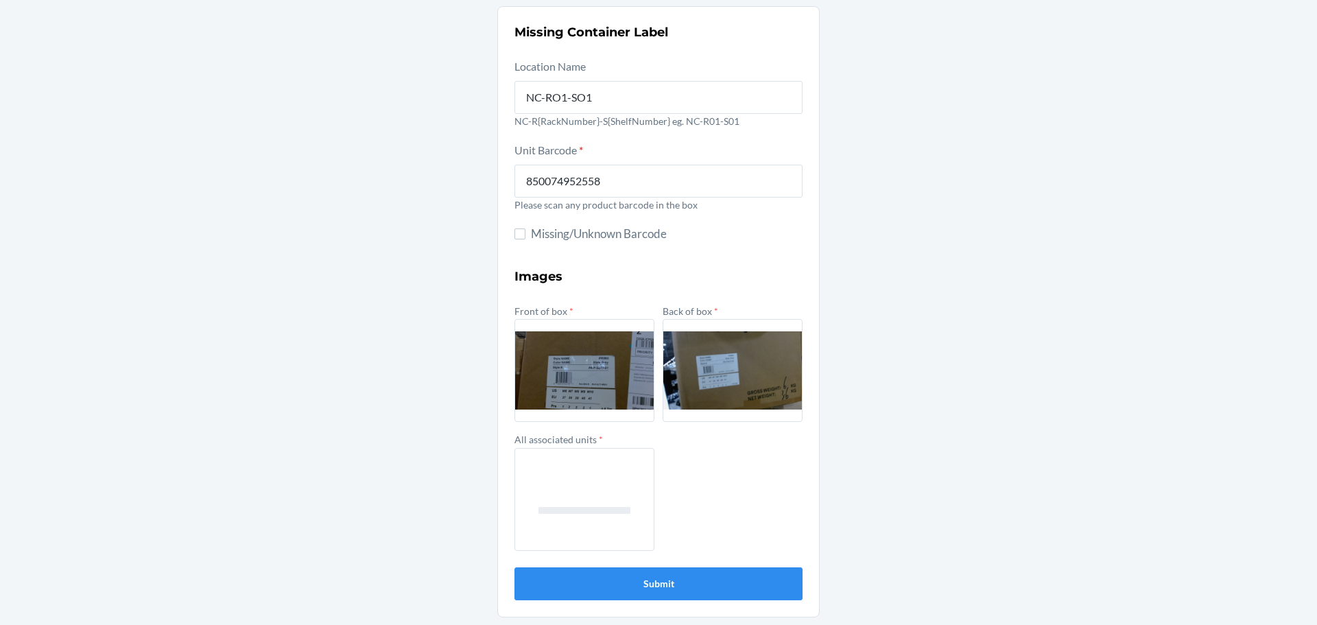
scroll to position [74, 0]
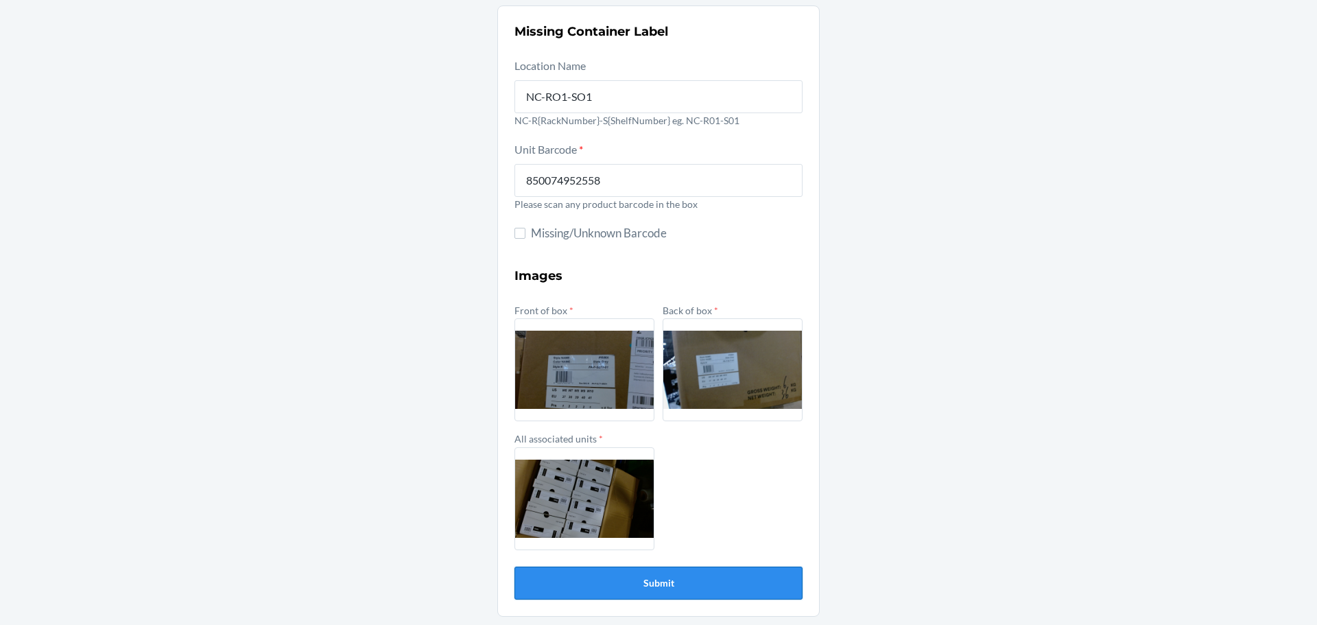
click at [662, 580] on button "Submit" at bounding box center [659, 583] width 288 height 33
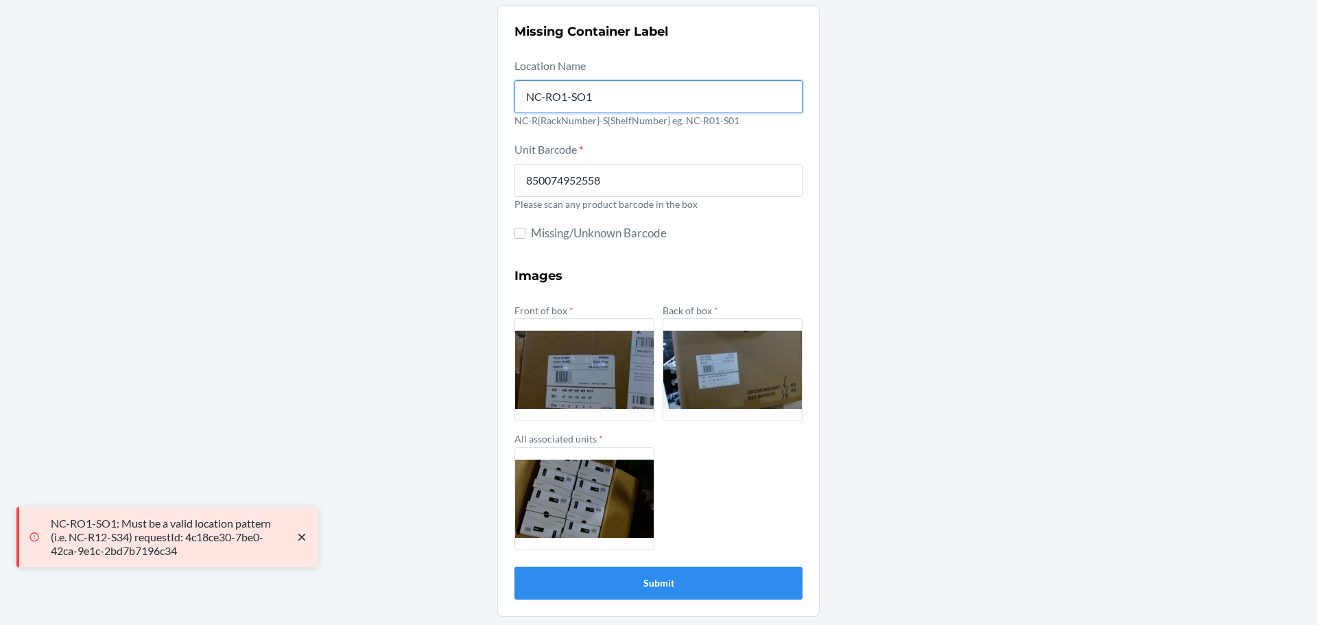
click at [583, 93] on input "NC-RO1-SO1" at bounding box center [659, 96] width 288 height 33
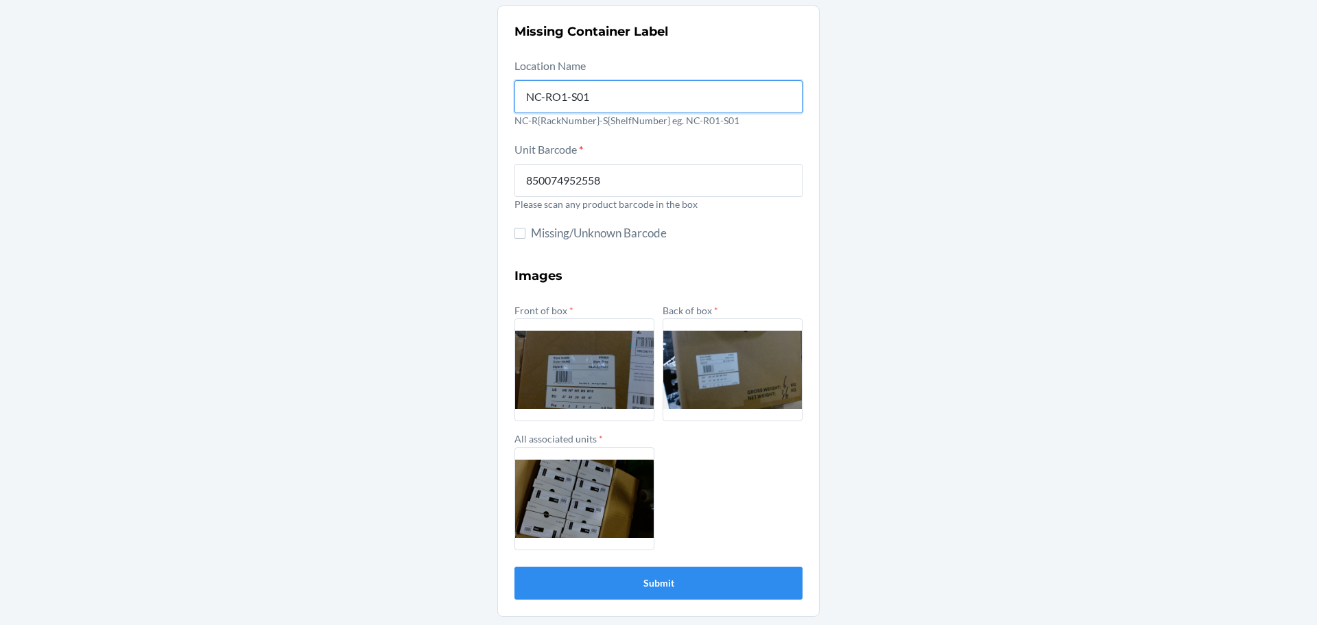
click at [554, 104] on input "NC-RO1-S01" at bounding box center [659, 96] width 288 height 33
type input "NC-R01-S01"
click at [673, 580] on button "Submit" at bounding box center [659, 583] width 288 height 33
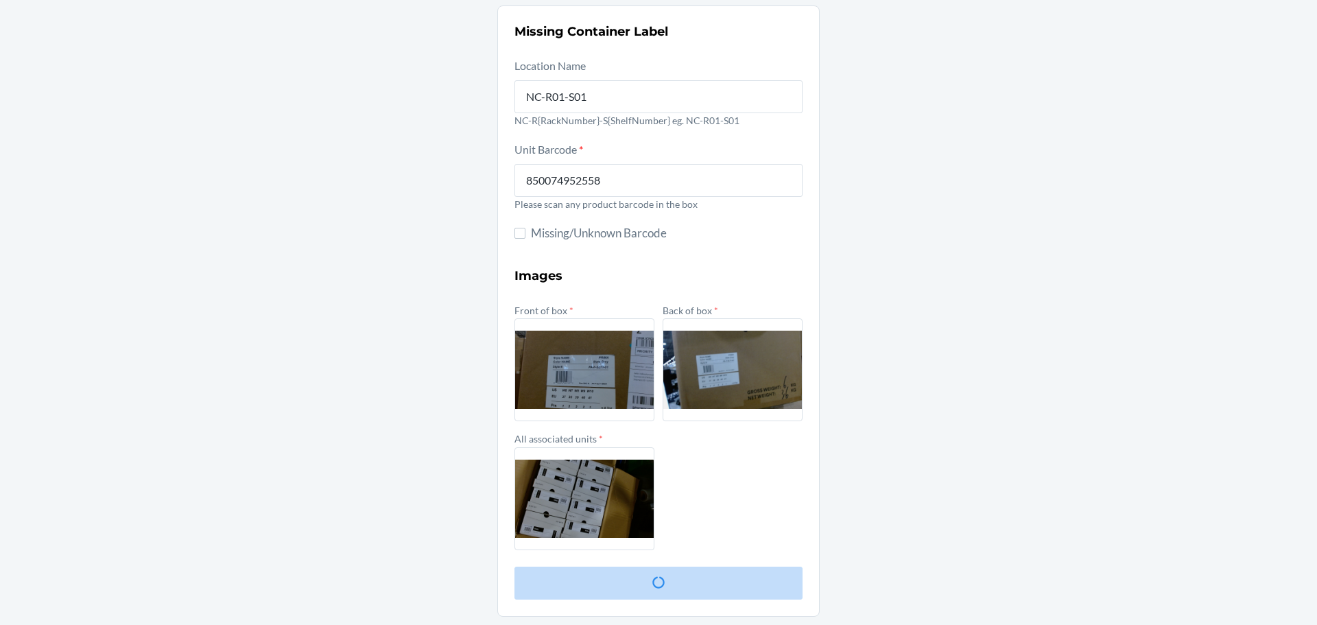
scroll to position [0, 0]
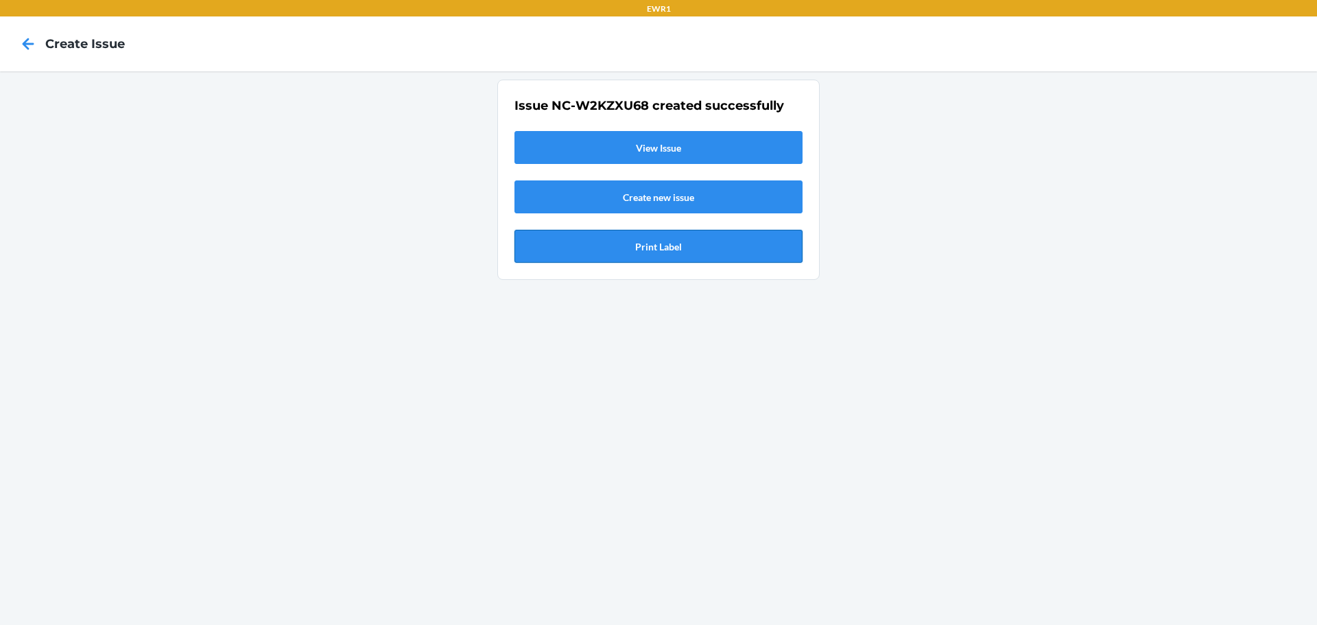
click at [667, 250] on button "Print Label" at bounding box center [659, 246] width 288 height 33
click at [639, 150] on link "View Issue" at bounding box center [659, 147] width 288 height 33
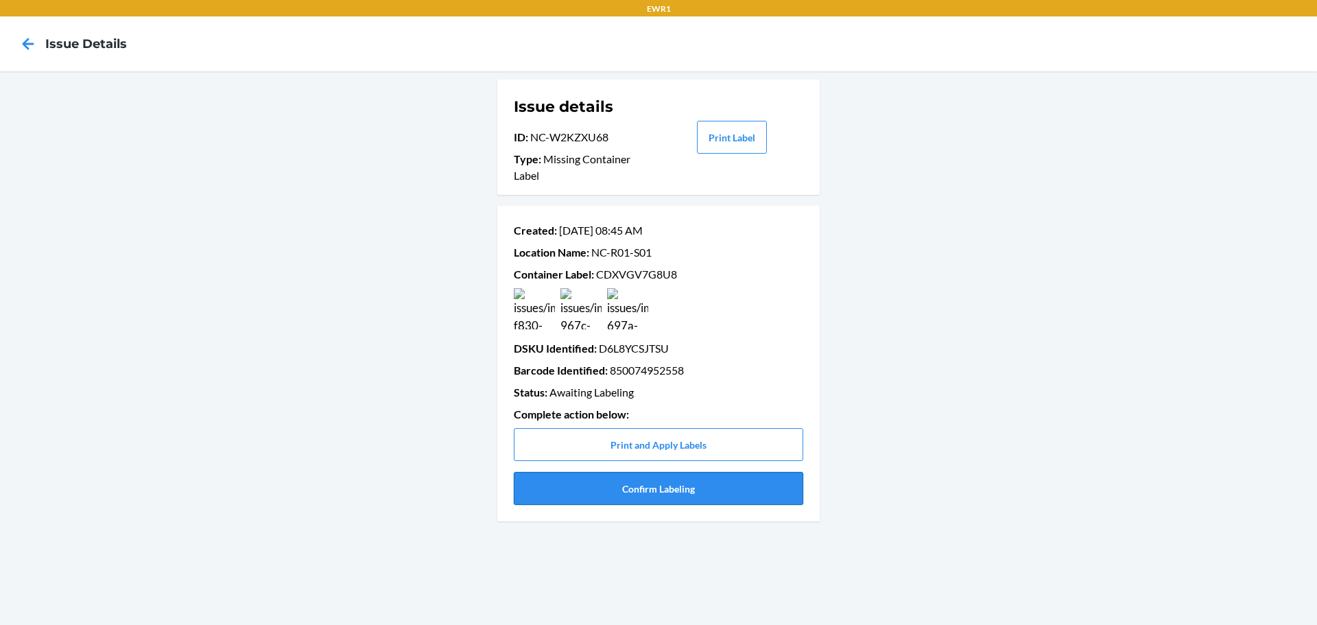
click at [693, 493] on button "Confirm Labeling" at bounding box center [659, 488] width 290 height 33
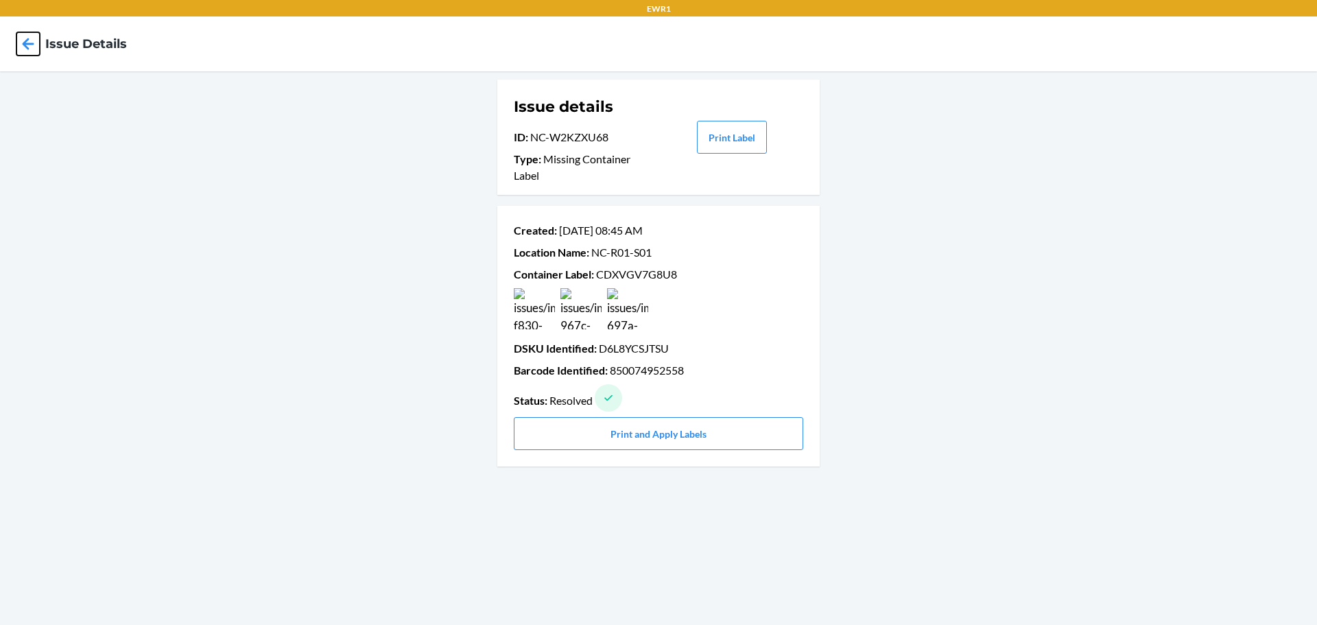
click at [27, 46] on icon at bounding box center [27, 43] width 23 height 23
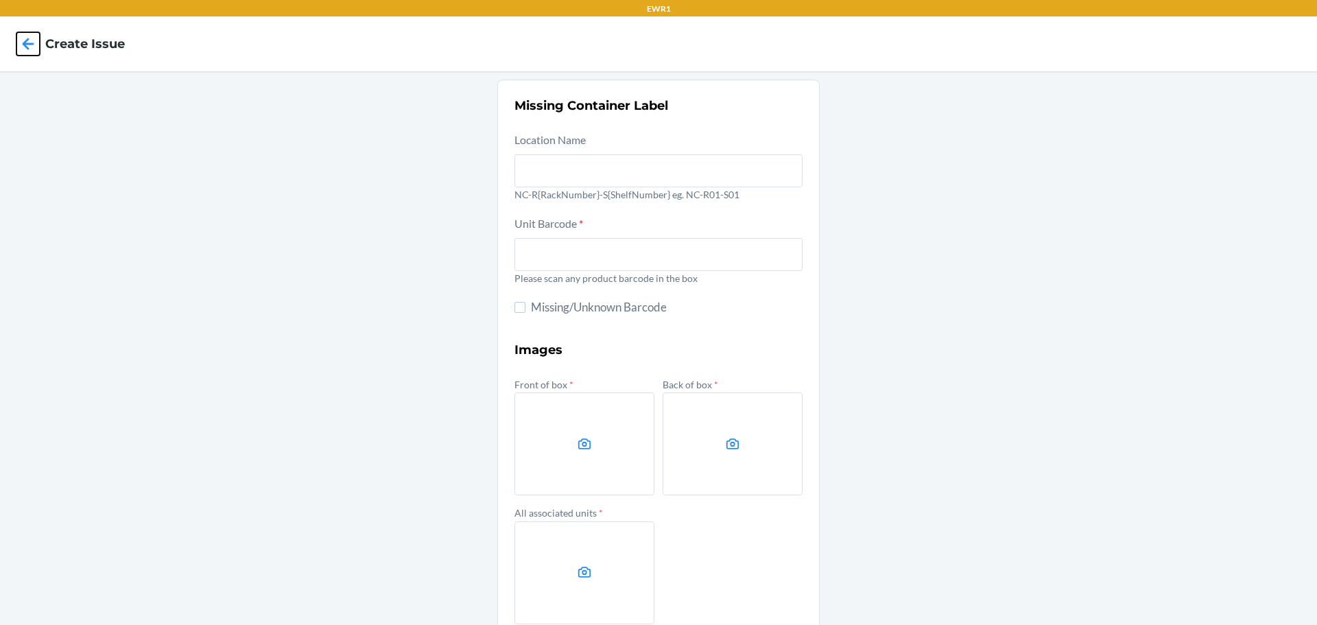
click at [27, 46] on icon at bounding box center [27, 43] width 23 height 23
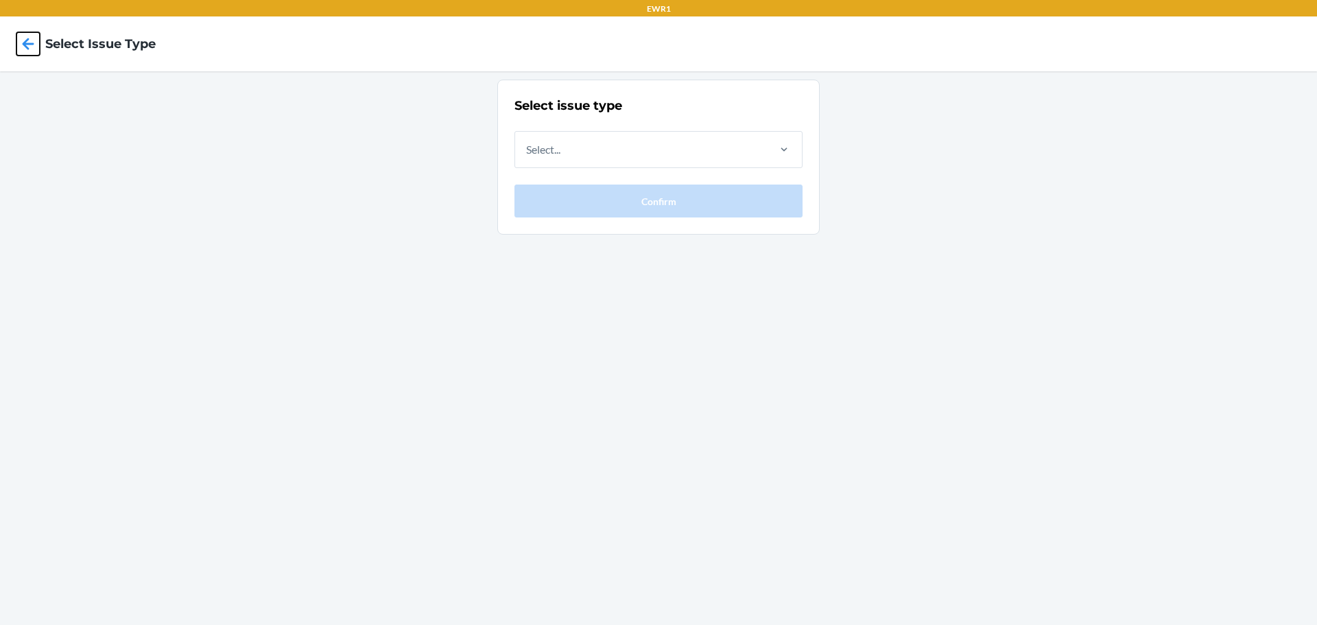
click at [25, 45] on icon at bounding box center [29, 44] width 12 height 12
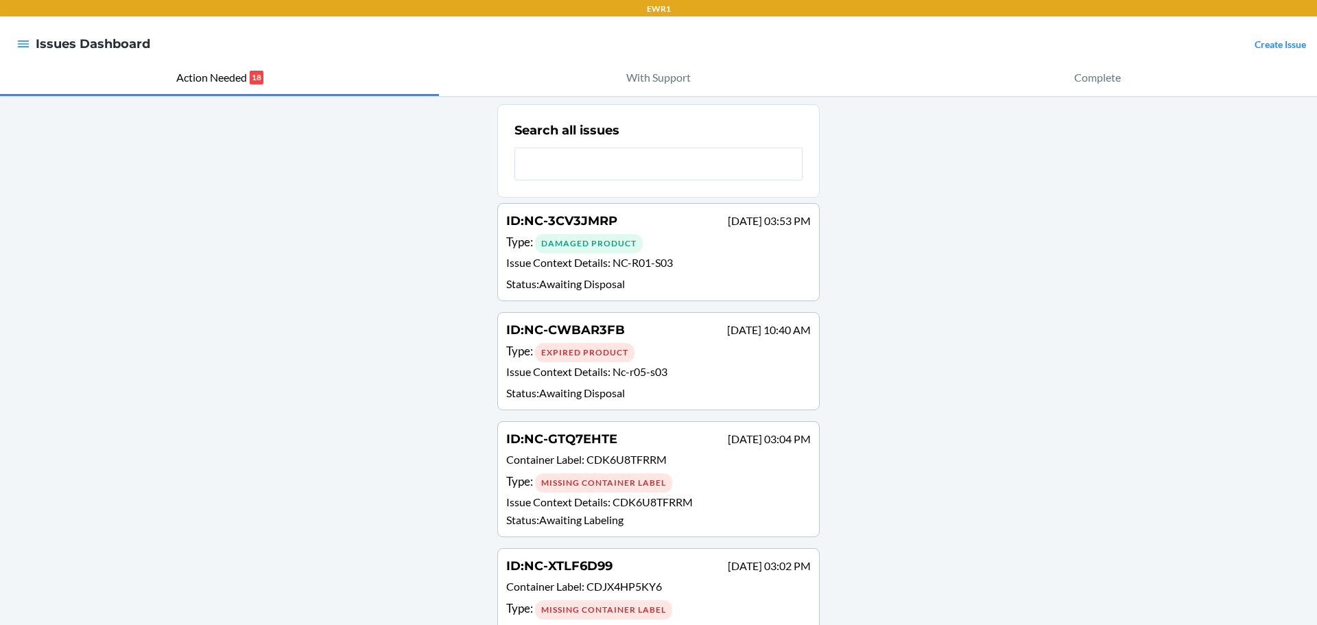
click at [16, 40] on div at bounding box center [23, 44] width 25 height 29
click at [19, 40] on icon "button" at bounding box center [23, 44] width 14 height 14
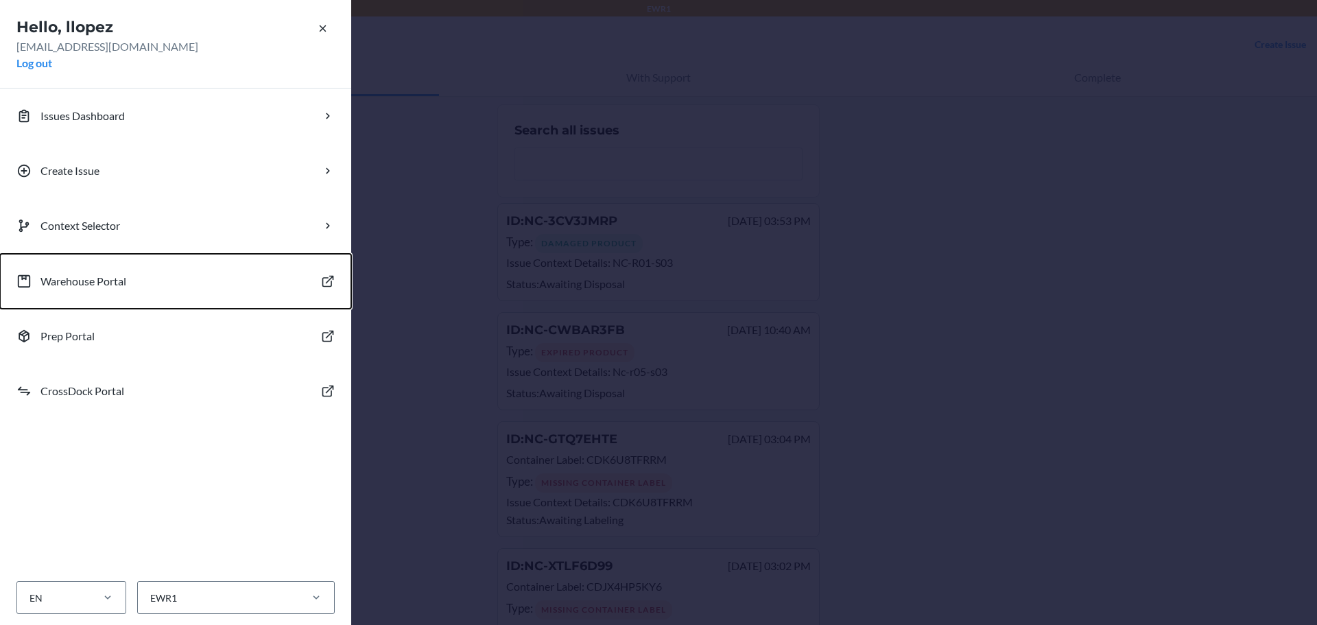
click at [112, 279] on p "Warehouse Portal" at bounding box center [83, 281] width 86 height 16
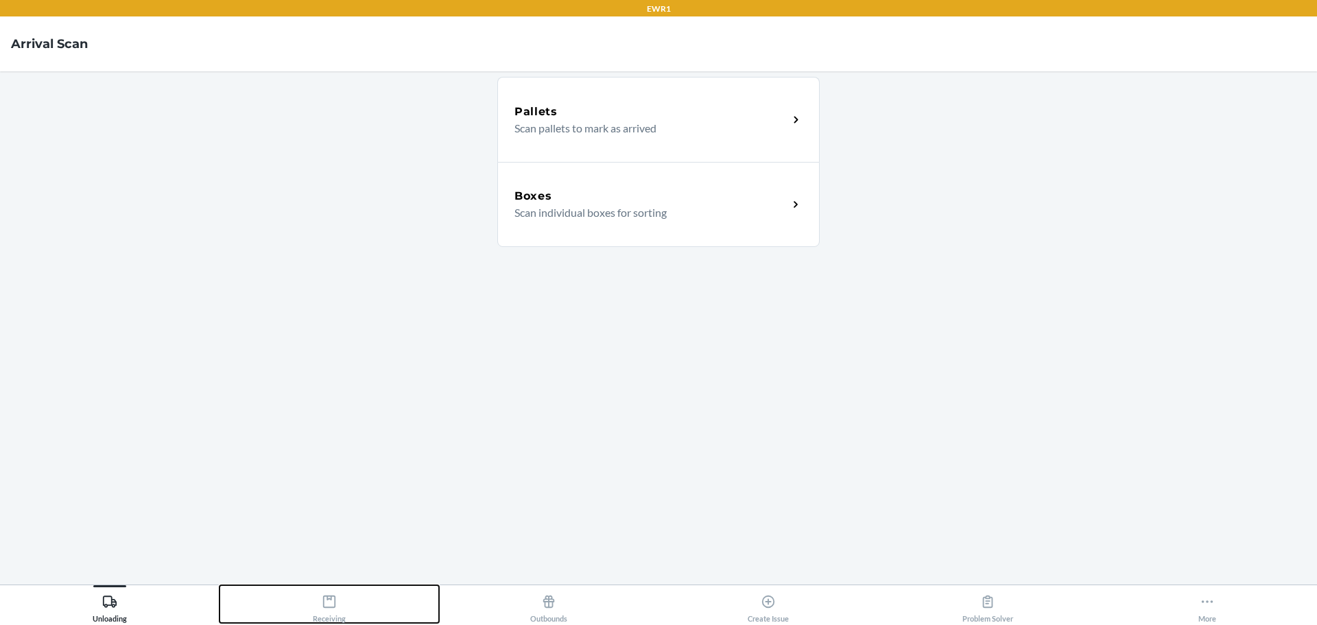
click at [316, 598] on div "Receiving" at bounding box center [329, 606] width 33 height 34
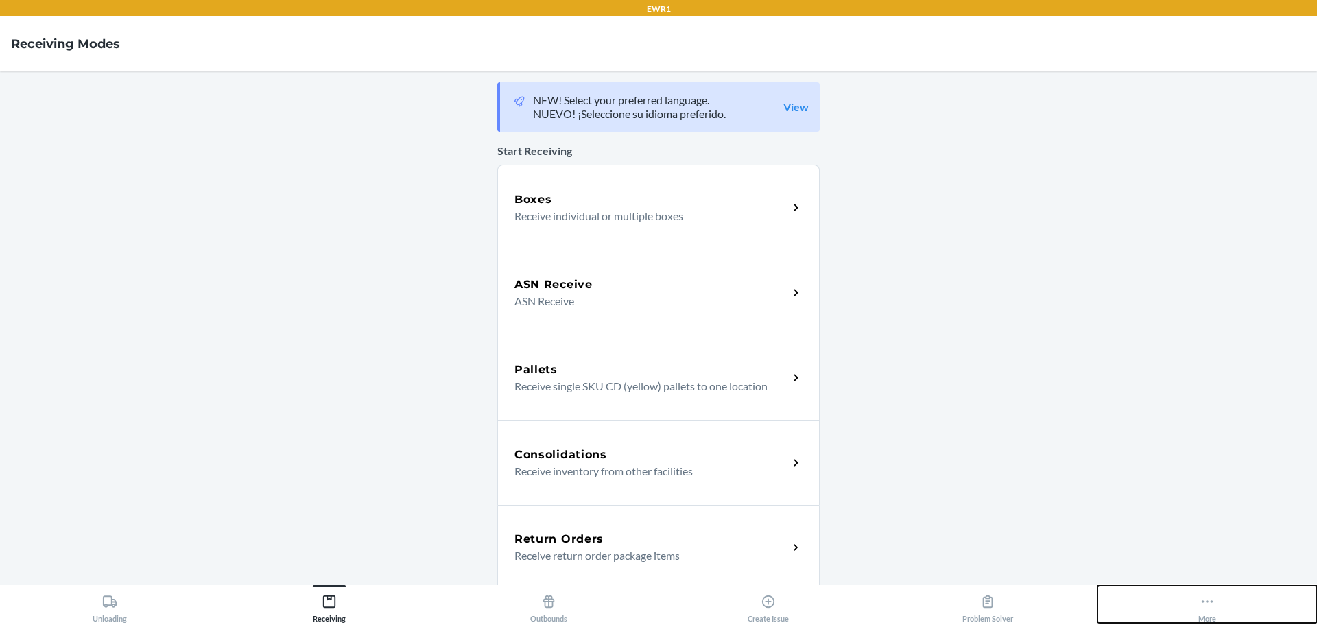
click at [1216, 604] on div "More" at bounding box center [1208, 606] width 18 height 34
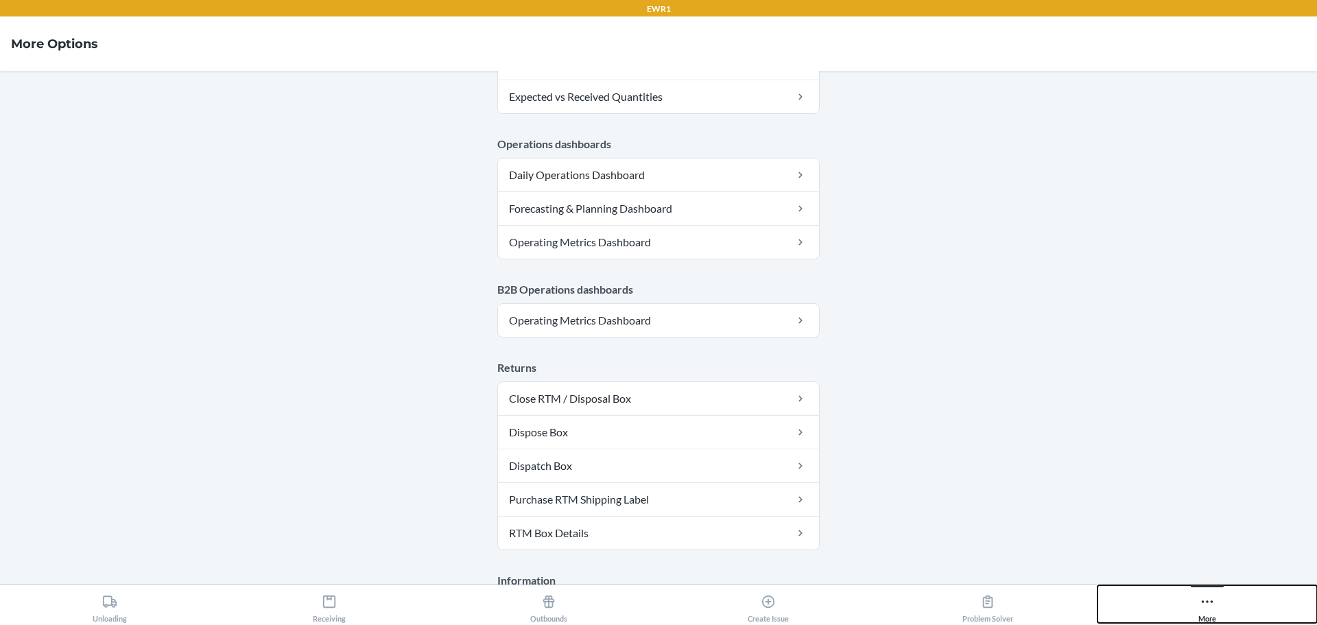
scroll to position [727, 0]
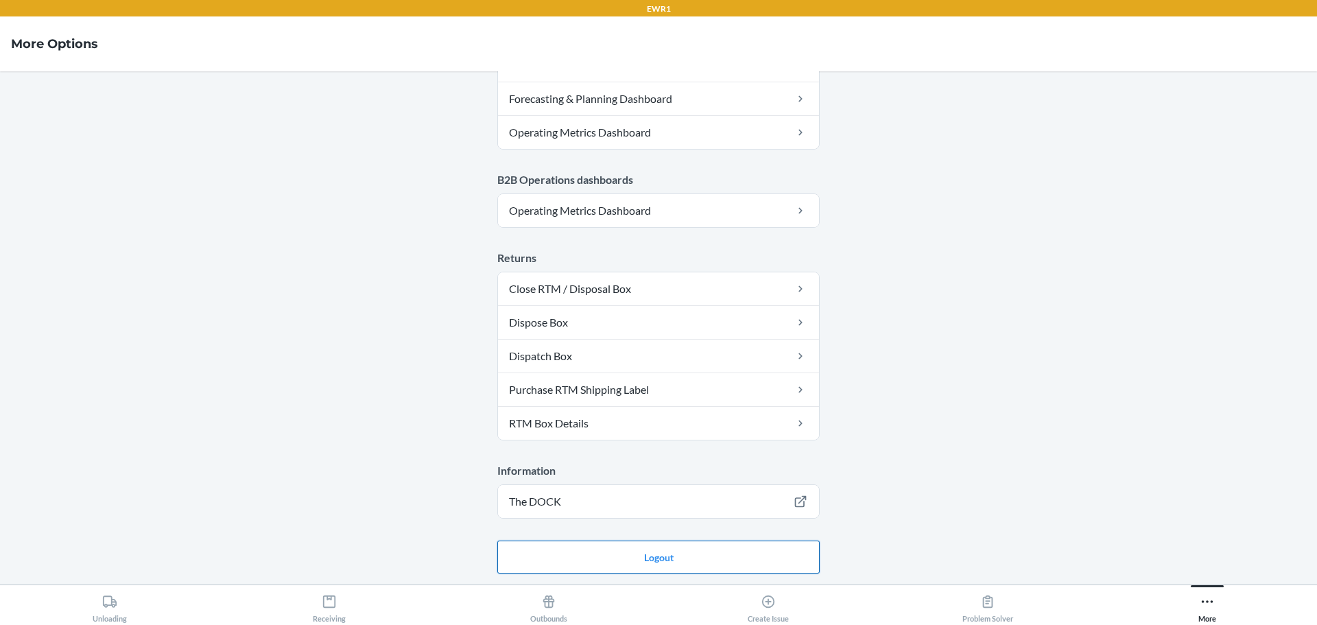
click at [622, 554] on button "Logout" at bounding box center [658, 557] width 322 height 33
